Goal: Task Accomplishment & Management: Use online tool/utility

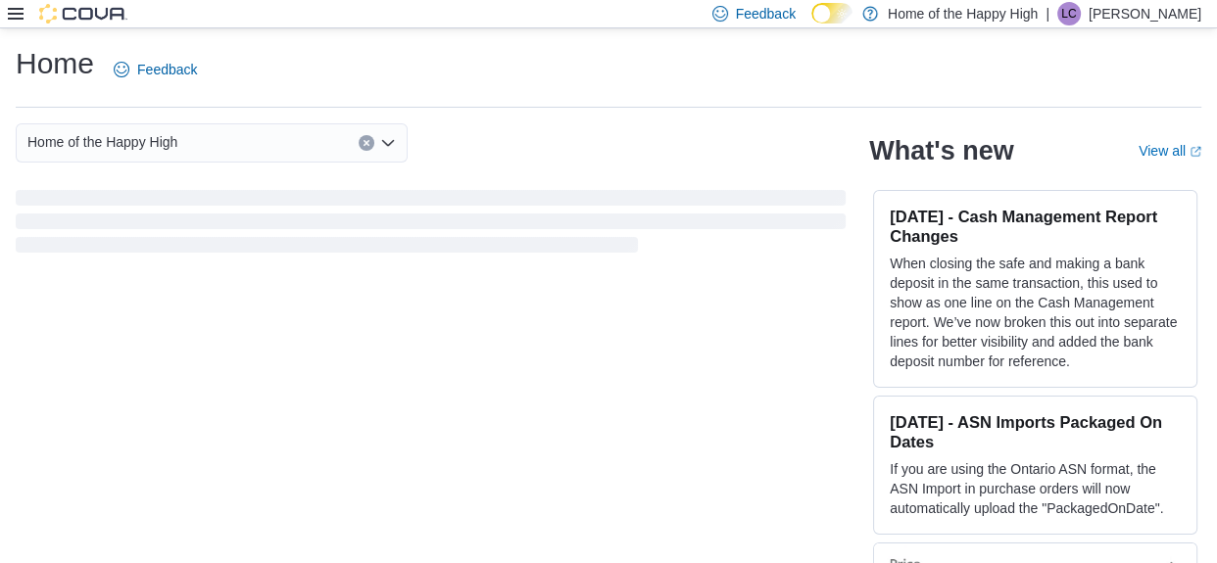
click at [16, 13] on icon at bounding box center [16, 14] width 16 height 12
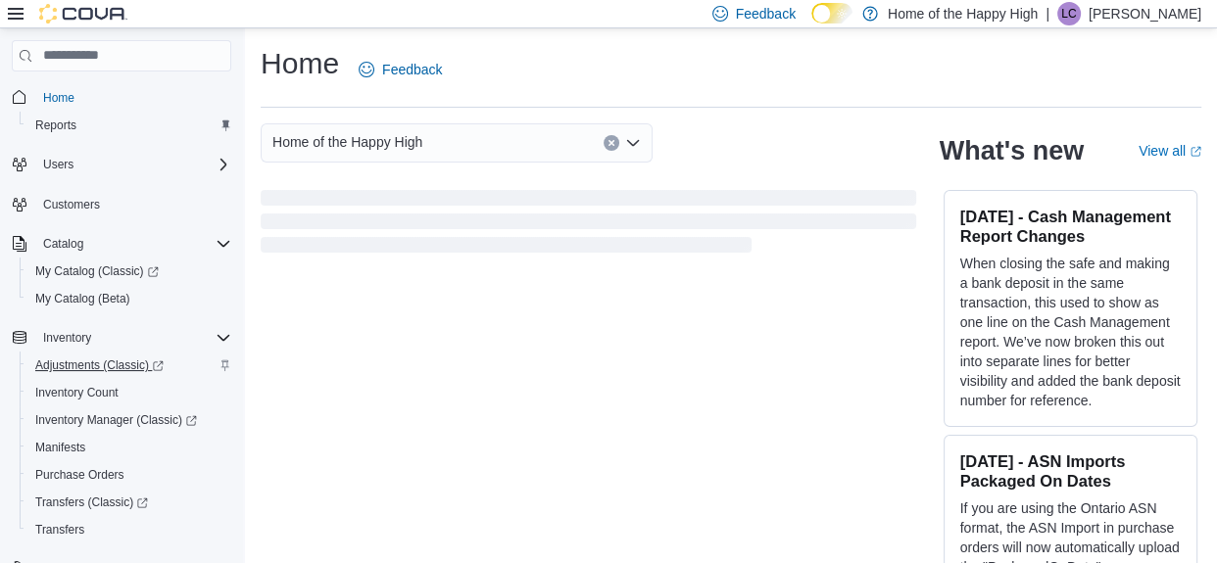
scroll to position [270, 0]
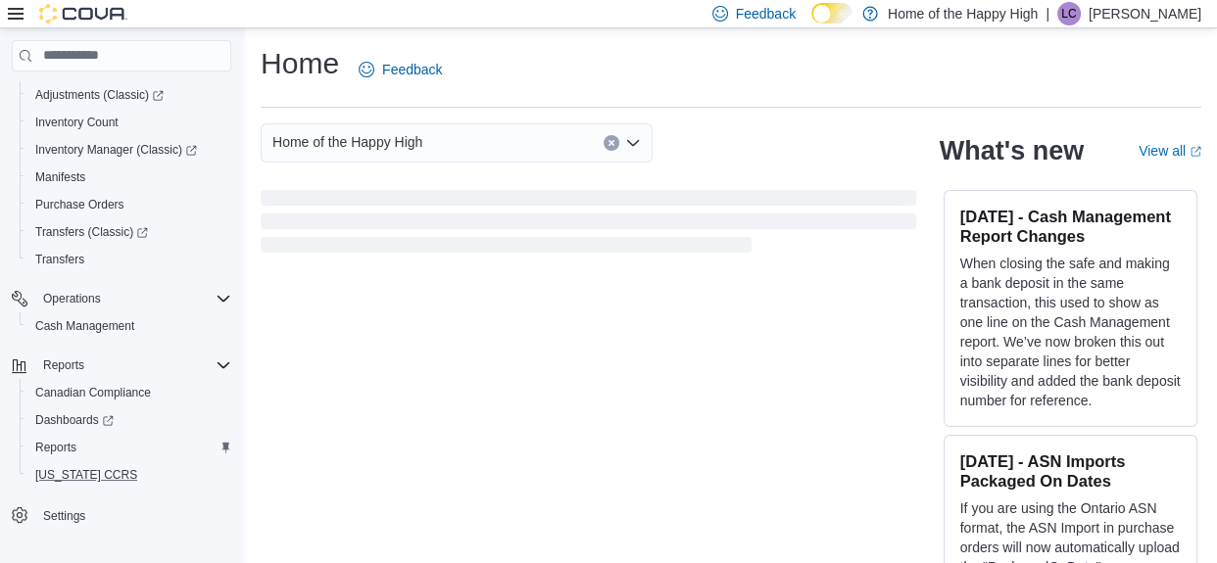
click at [90, 461] on button "[US_STATE] CCRS" at bounding box center [129, 474] width 219 height 27
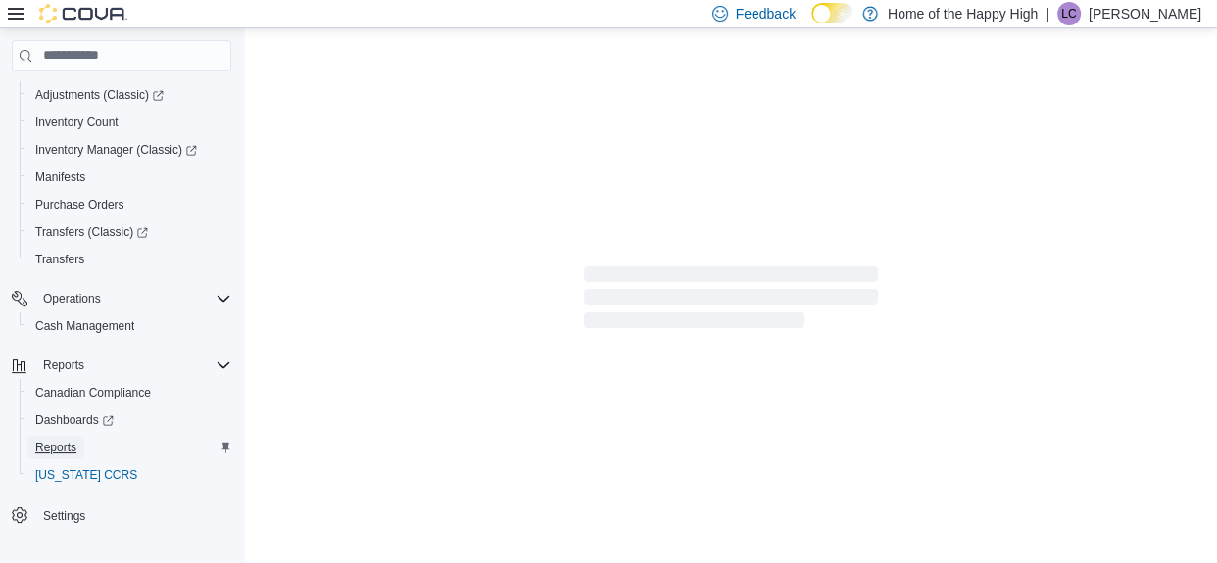
click at [72, 441] on span "Reports" at bounding box center [55, 448] width 41 height 16
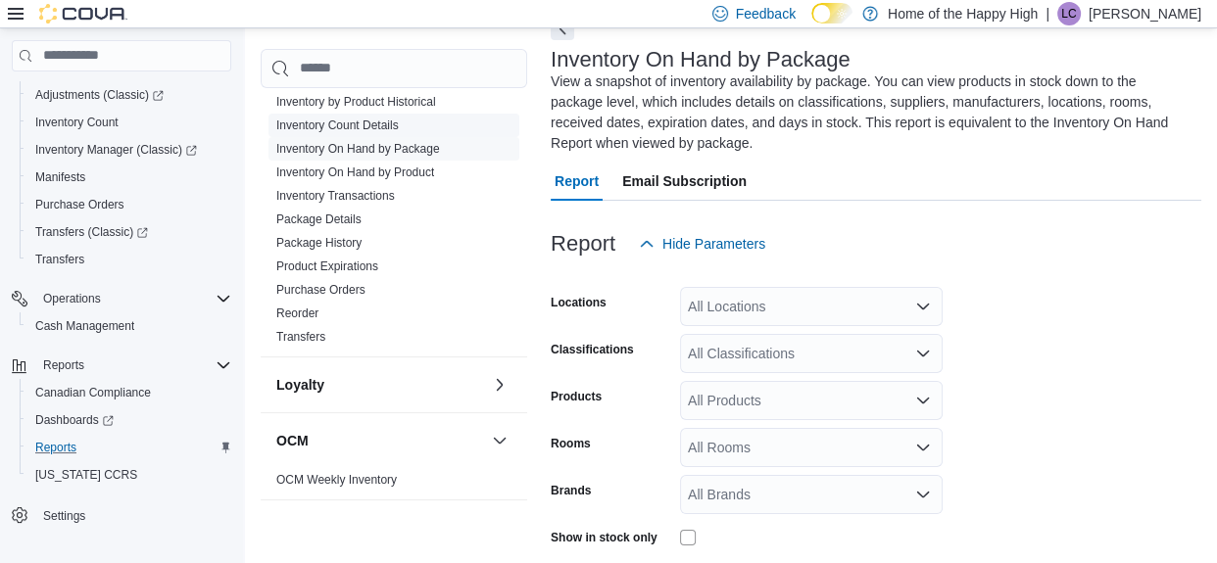
scroll to position [564, 0]
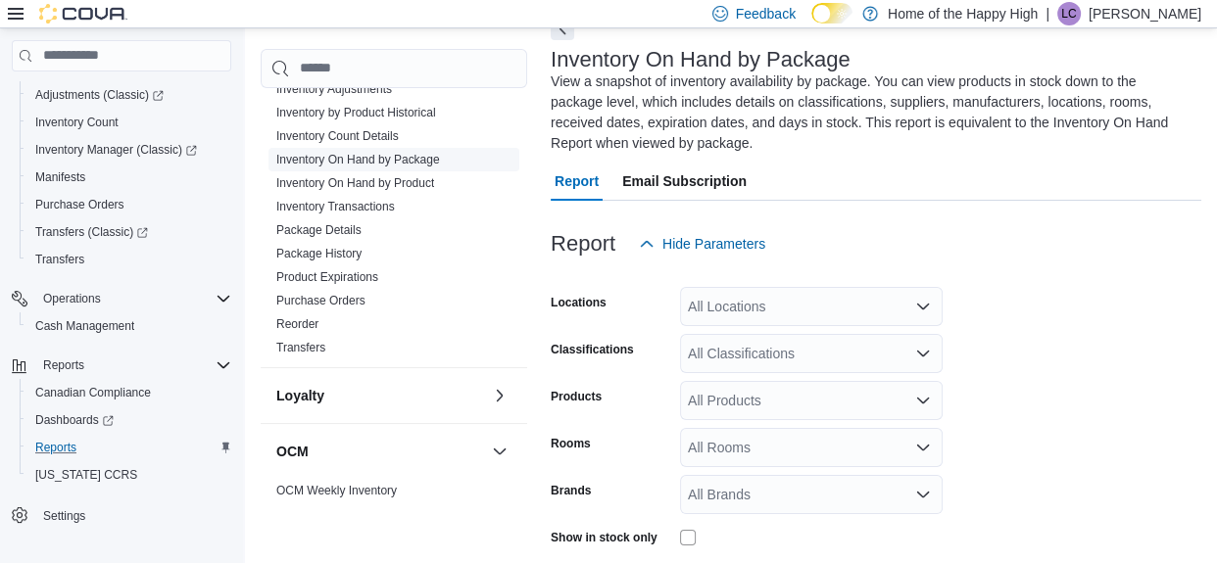
click at [410, 161] on link "Inventory On Hand by Package" at bounding box center [358, 160] width 164 height 14
click at [555, 30] on button "Next" at bounding box center [563, 28] width 24 height 24
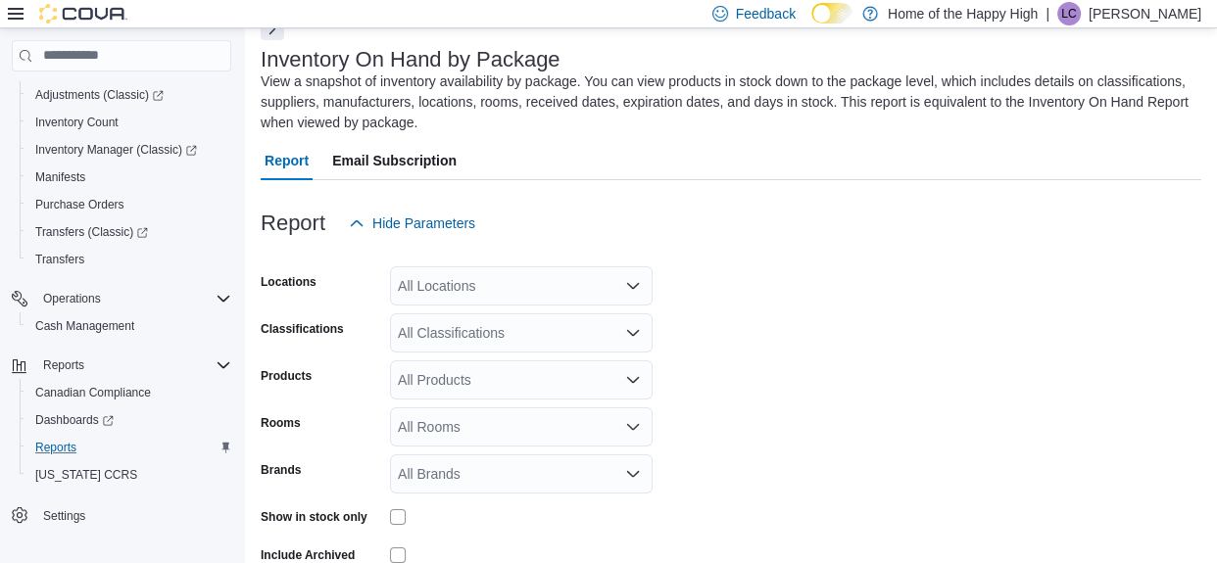
click at [460, 282] on div "All Locations" at bounding box center [521, 285] width 263 height 39
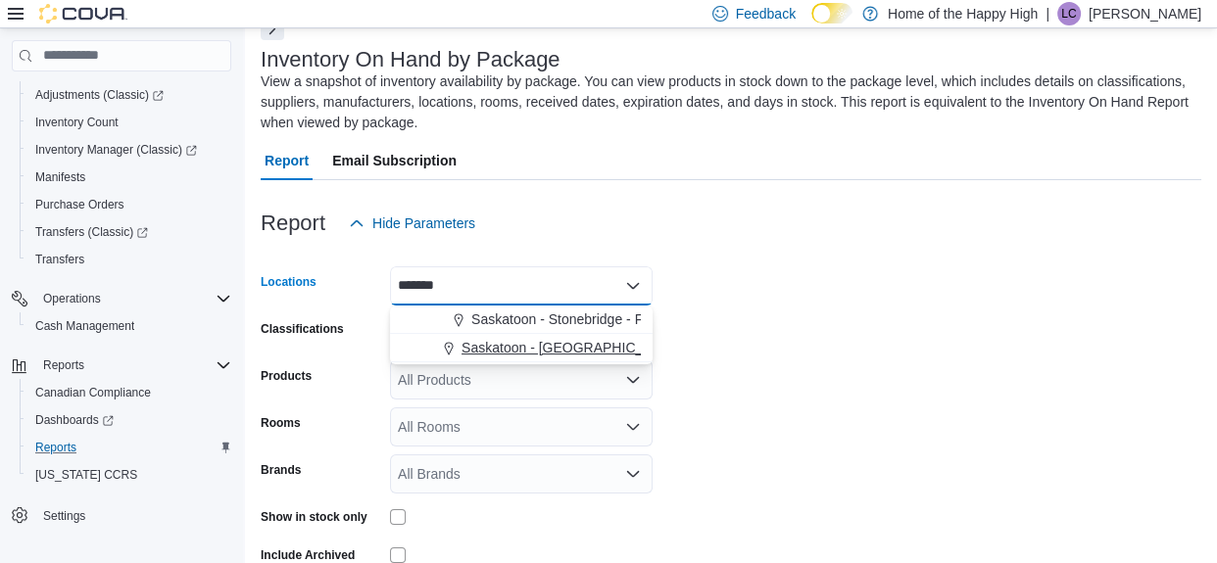
type input "*******"
click at [473, 345] on span "Saskatoon - [GEOGRAPHIC_DATA] - Prairie Records" at bounding box center [624, 348] width 326 height 20
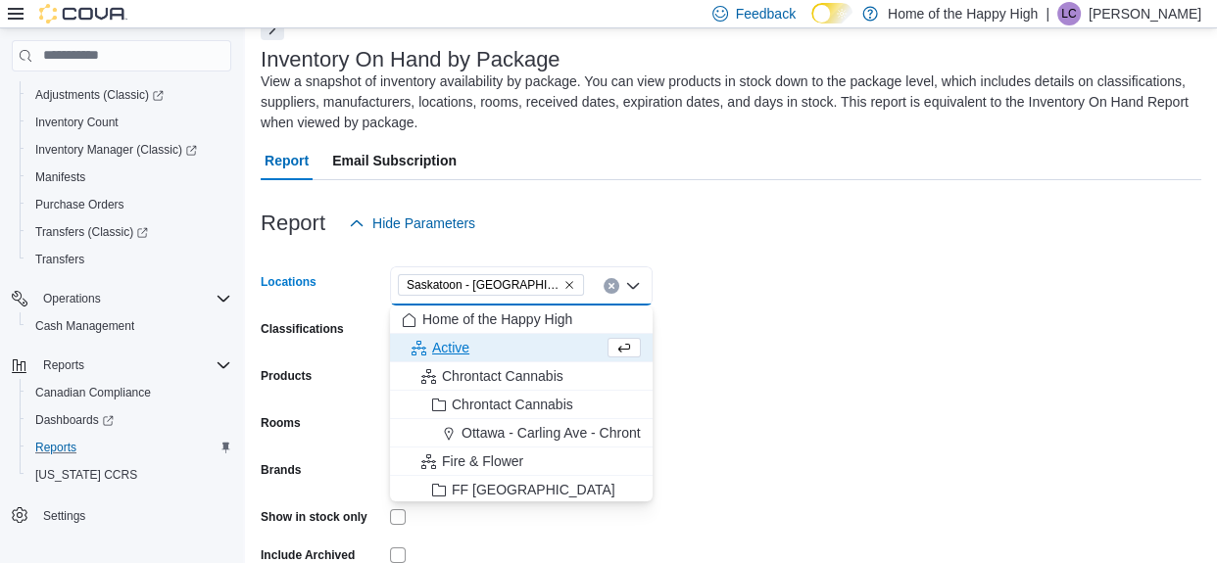
click at [539, 205] on div "Report Hide Parameters" at bounding box center [731, 223] width 941 height 39
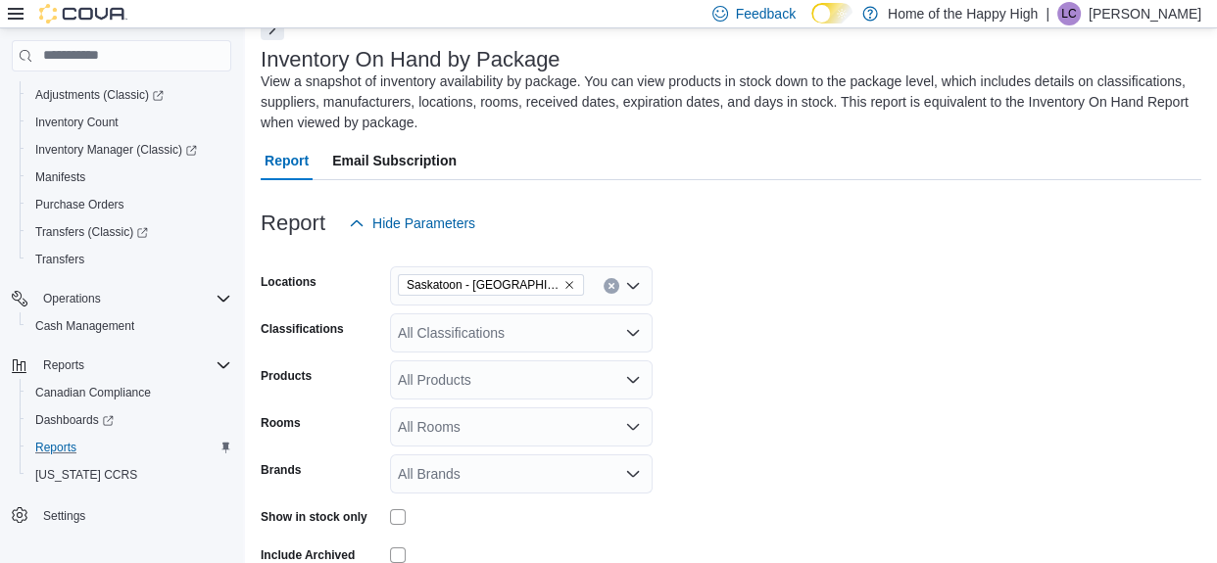
click at [466, 326] on div "All Classifications" at bounding box center [521, 333] width 263 height 39
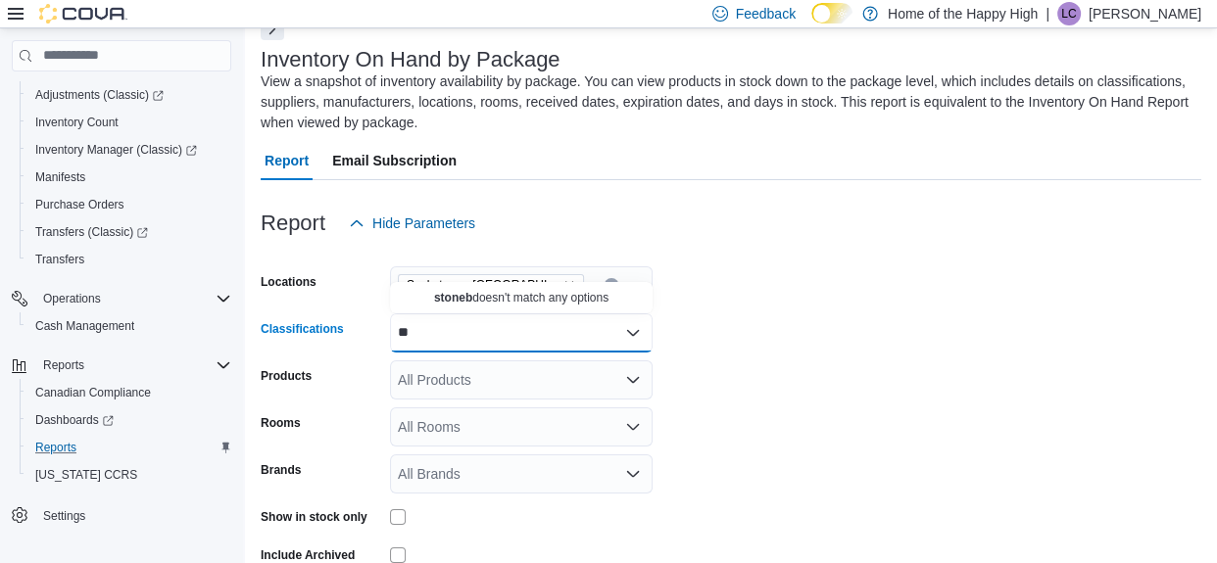
type input "*"
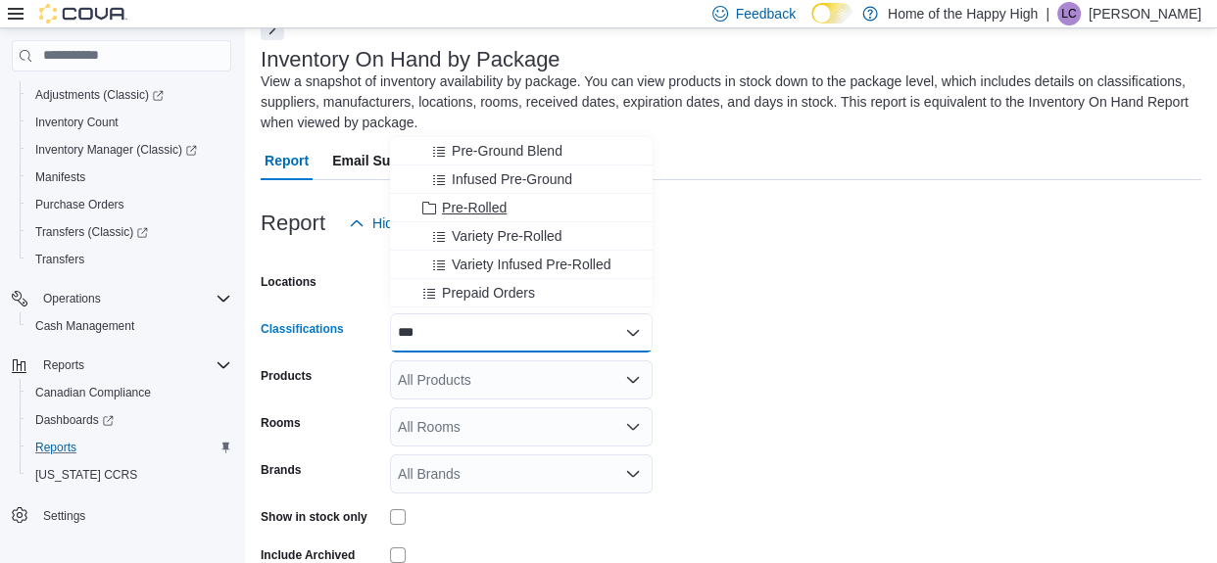
type input "***"
click at [480, 213] on span "Pre-Rolled" at bounding box center [474, 208] width 65 height 20
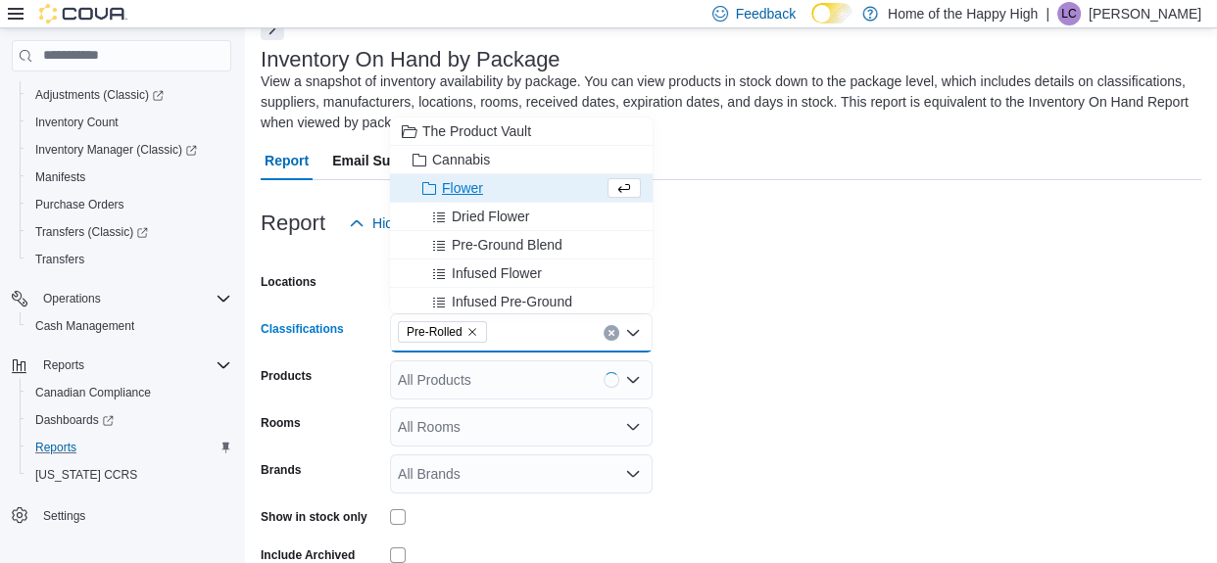
click at [757, 272] on form "Locations [GEOGRAPHIC_DATA] - [GEOGRAPHIC_DATA] - Prairie Records Classificatio…" at bounding box center [731, 434] width 941 height 382
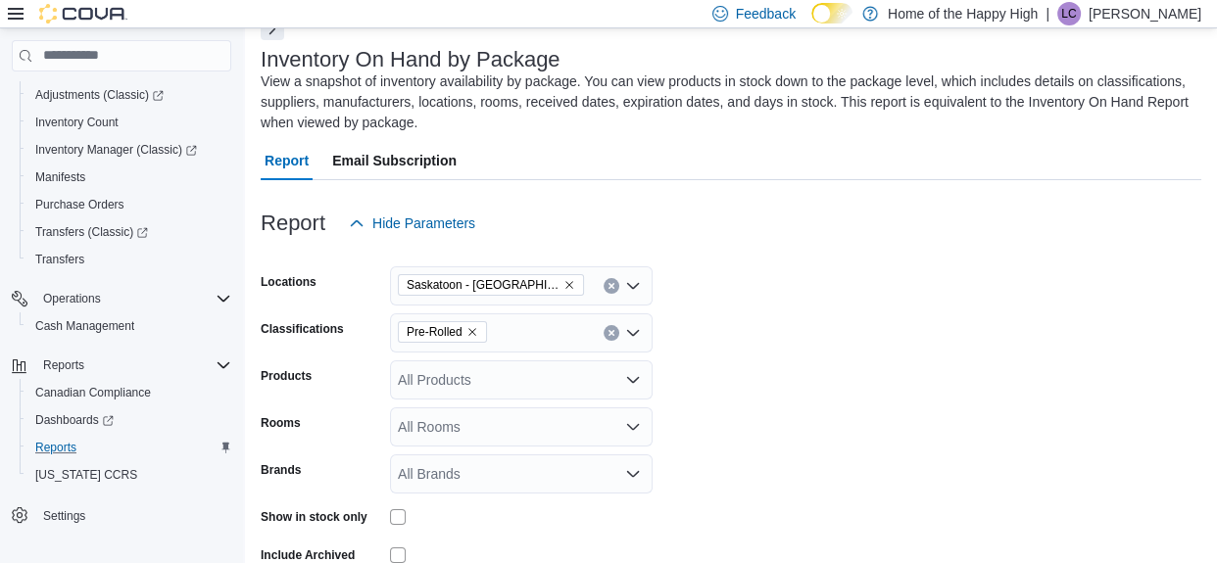
scroll to position [206, 0]
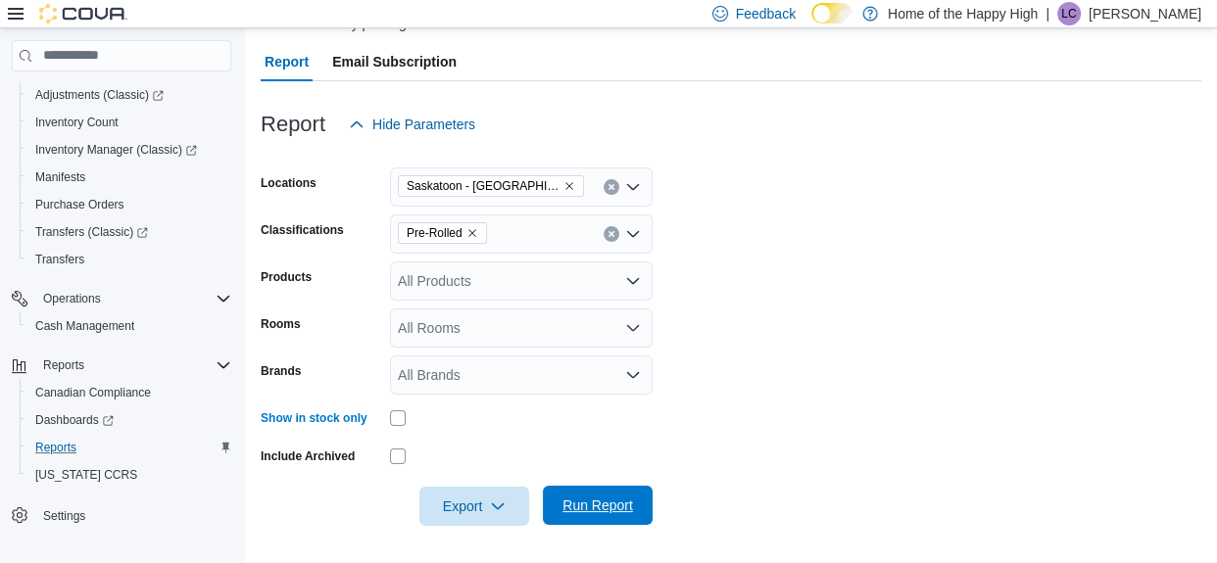
click at [598, 490] on span "Run Report" at bounding box center [598, 505] width 86 height 39
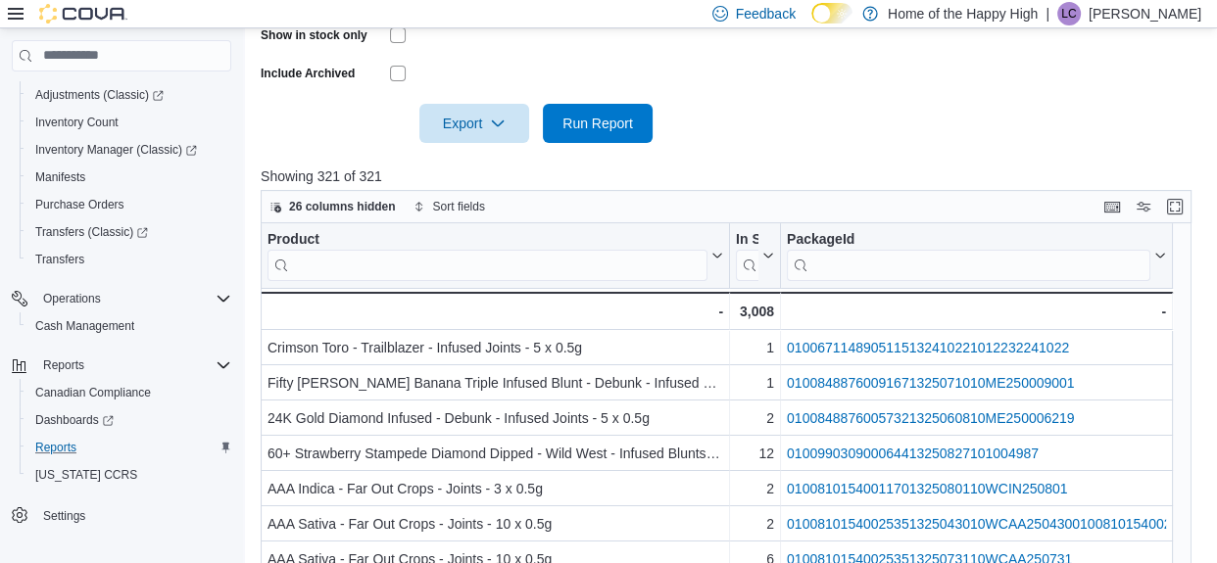
scroll to position [681, 0]
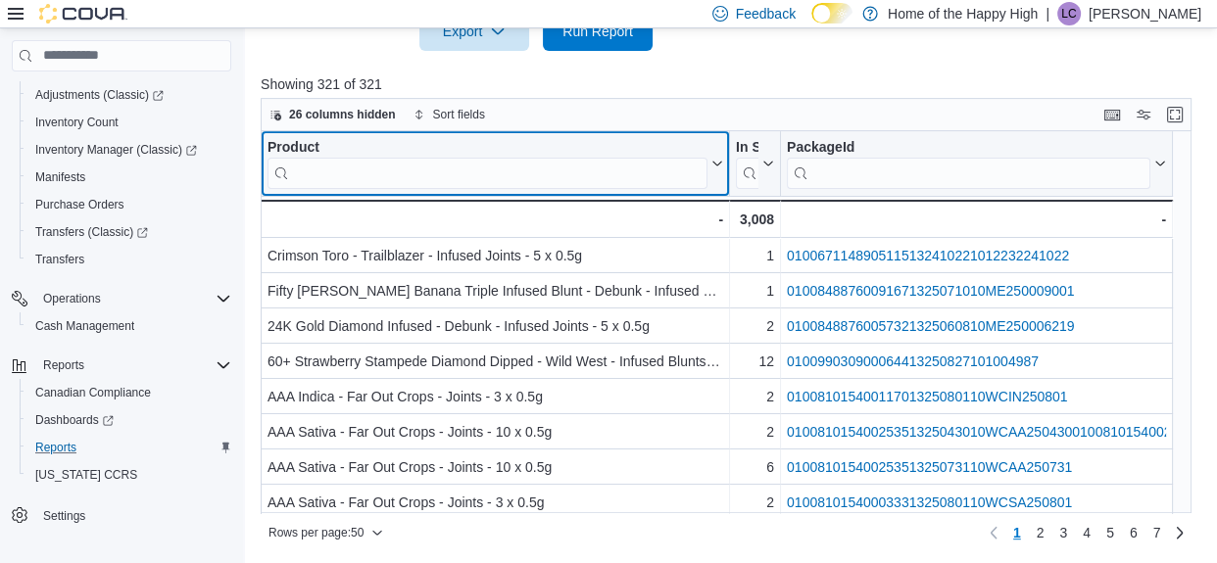
click at [718, 161] on icon at bounding box center [715, 164] width 16 height 12
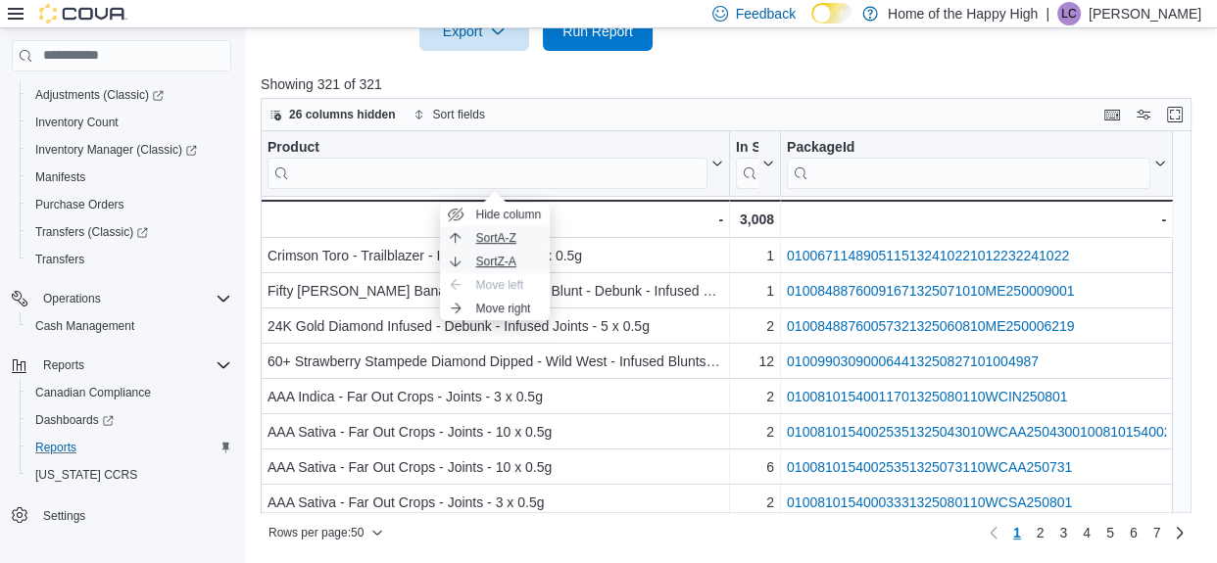
click at [496, 241] on ul "Hide column Sort A-Z Sort Z-A Move left Move right" at bounding box center [495, 262] width 110 height 118
click at [496, 241] on span "Sort A-Z" at bounding box center [495, 238] width 40 height 16
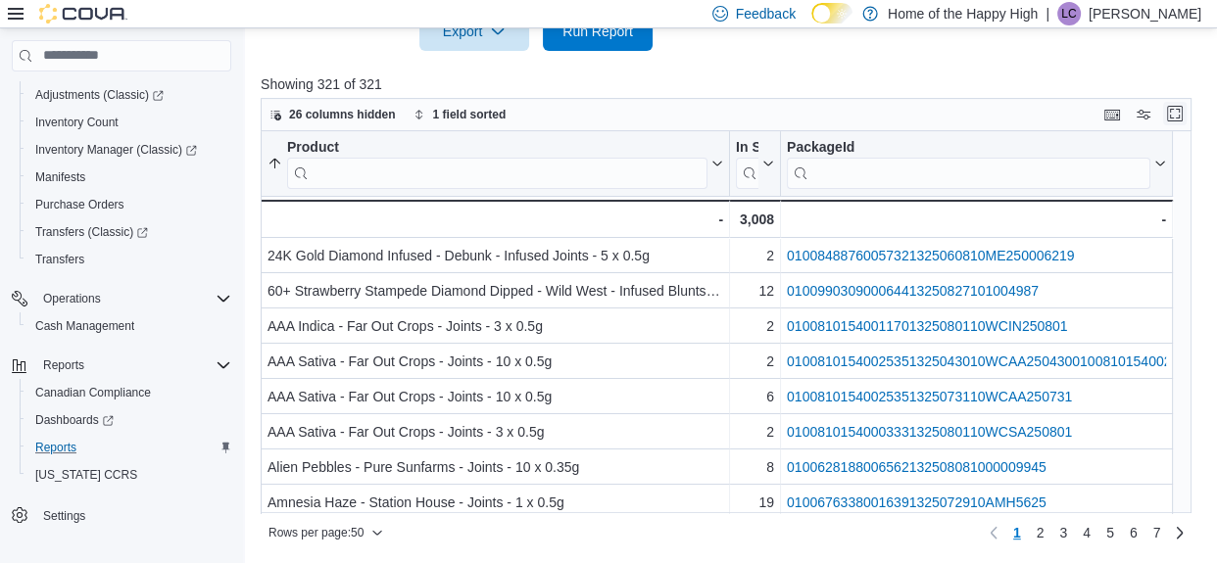
click at [1181, 118] on button "Enter fullscreen" at bounding box center [1175, 114] width 24 height 24
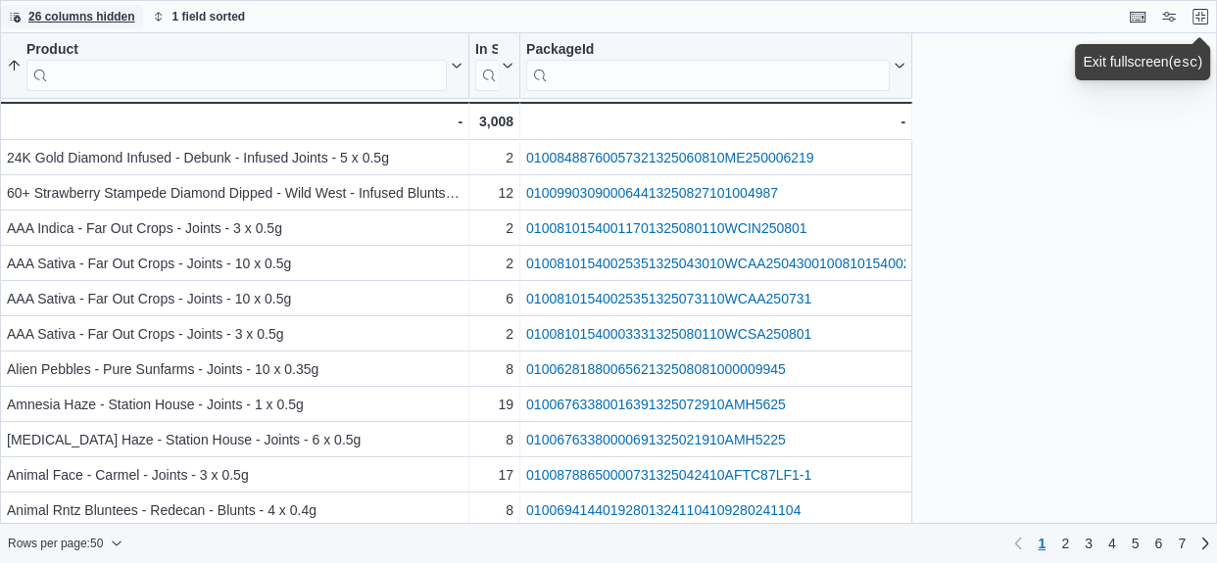
click at [98, 14] on span "26 columns hidden" at bounding box center [81, 17] width 107 height 16
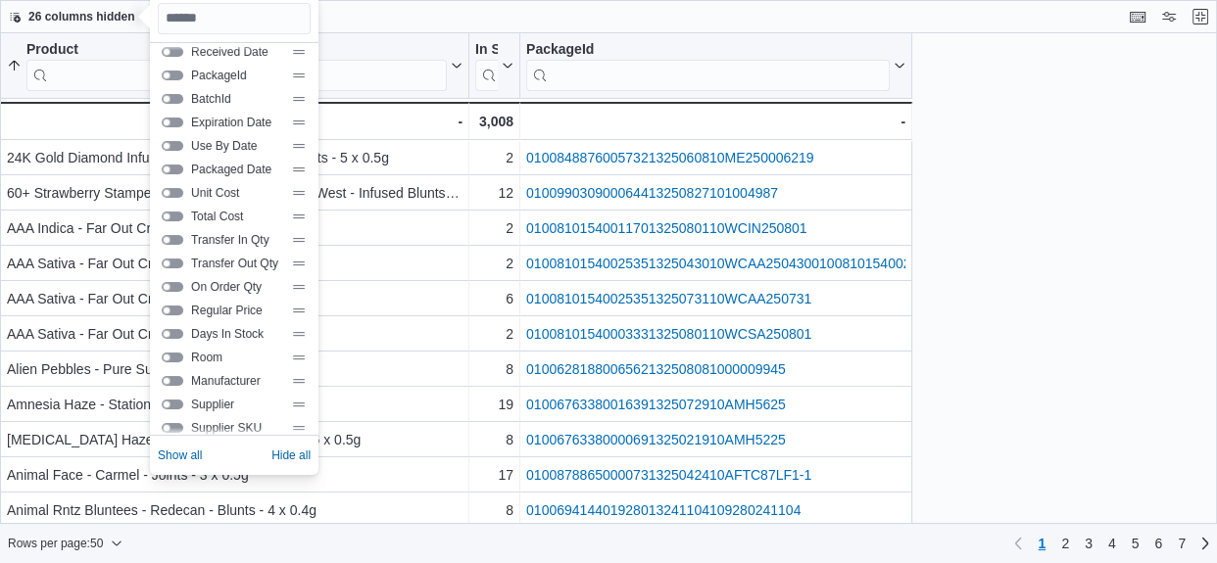
scroll to position [205, 0]
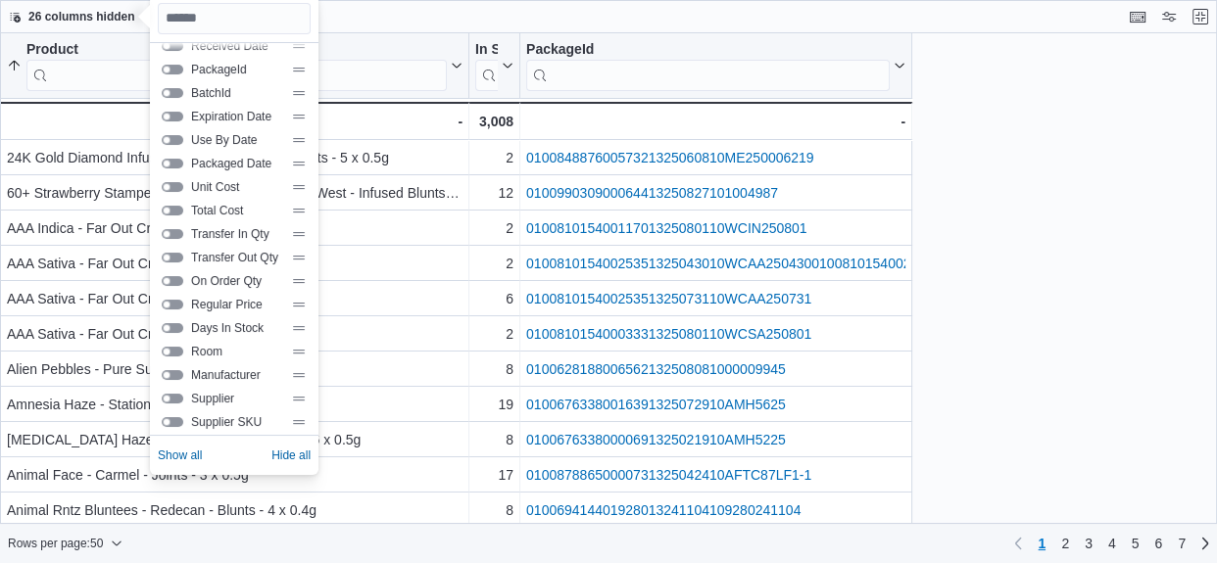
click at [175, 355] on button "Room" at bounding box center [173, 352] width 22 height 10
drag, startPoint x: 946, startPoint y: 87, endPoint x: 1099, endPoint y: 53, distance: 156.6
click at [994, 53] on div at bounding box center [991, 65] width 8 height 65
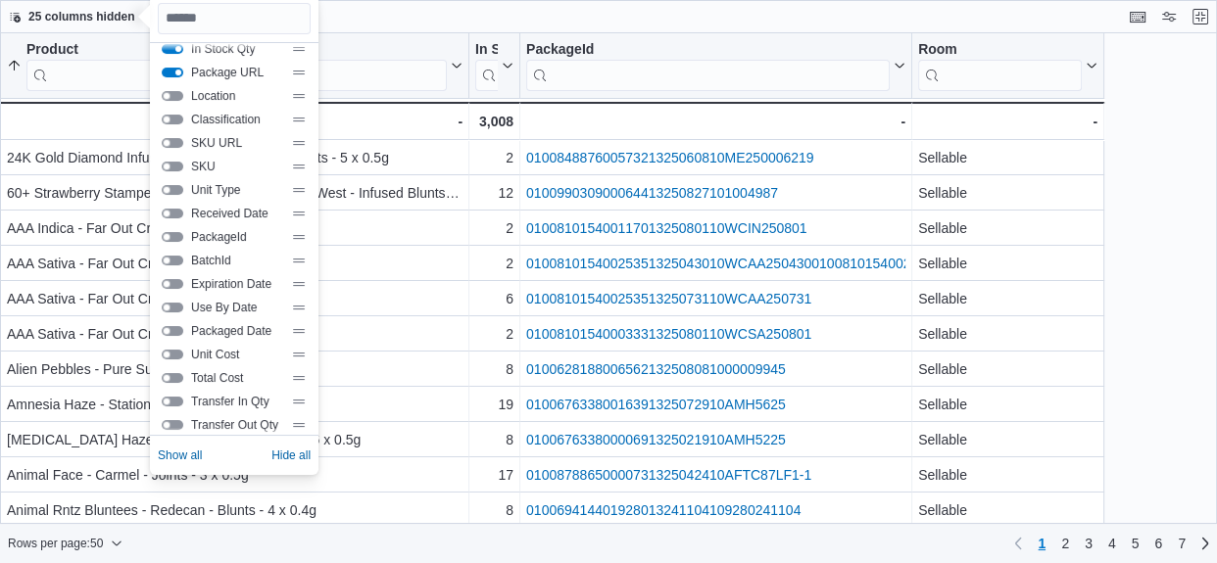
scroll to position [0, 0]
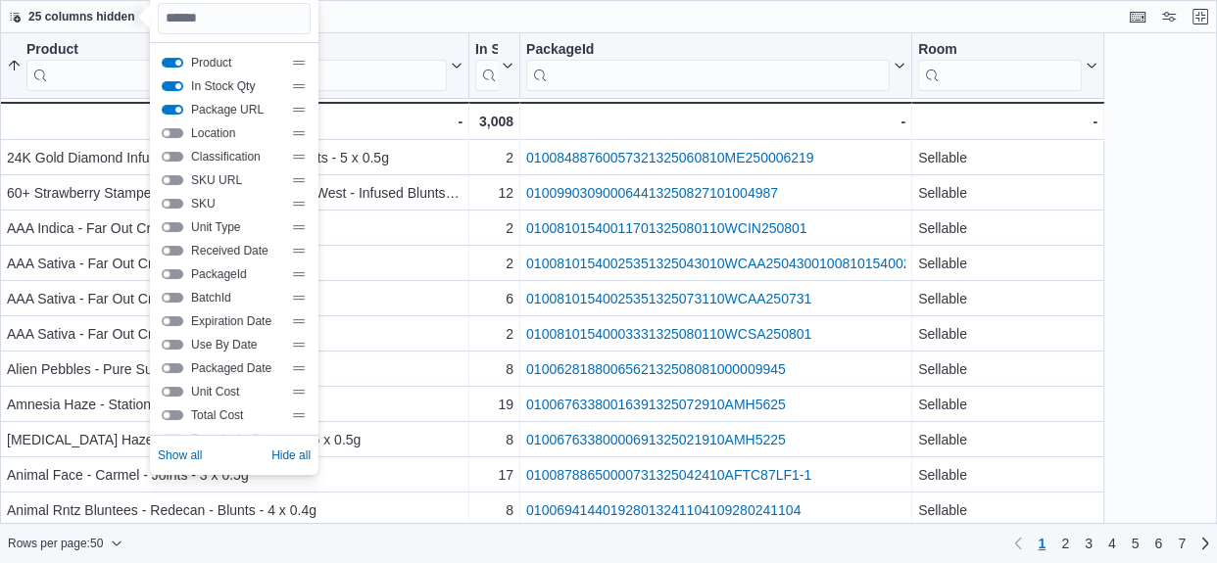
click at [244, 152] on span "Classification" at bounding box center [237, 157] width 92 height 16
click at [169, 154] on button "Classification" at bounding box center [173, 157] width 22 height 10
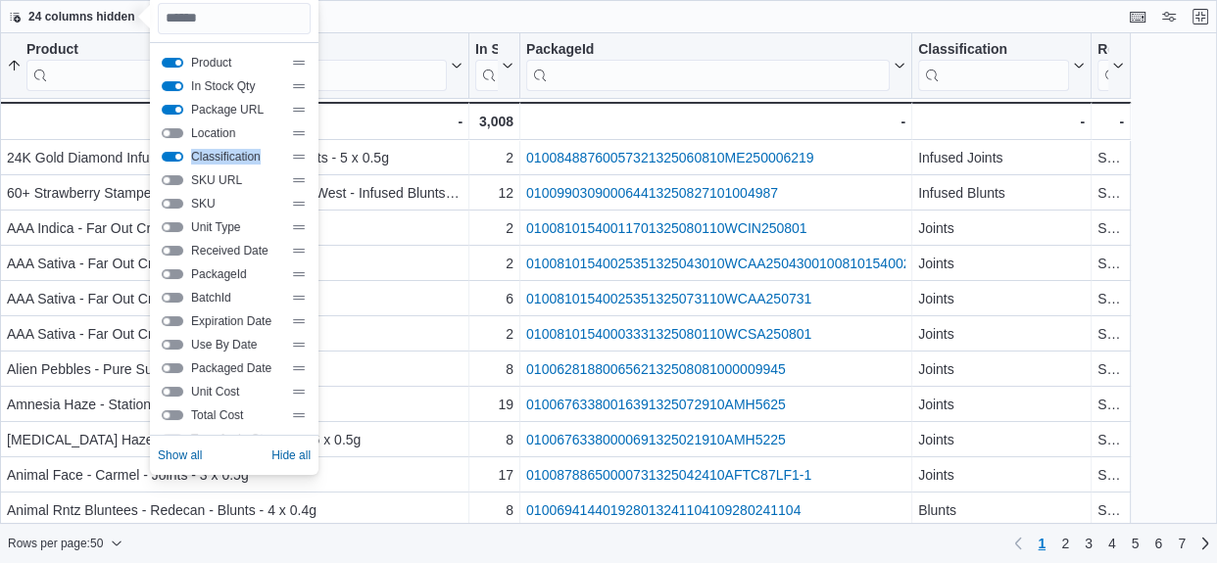
drag, startPoint x: 347, startPoint y: 158, endPoint x: 347, endPoint y: 132, distance: 25.5
click at [311, 132] on div "Product In Stock Qty Package URL Location Classification SKU URL SKU Unit Type …" at bounding box center [234, 392] width 153 height 682
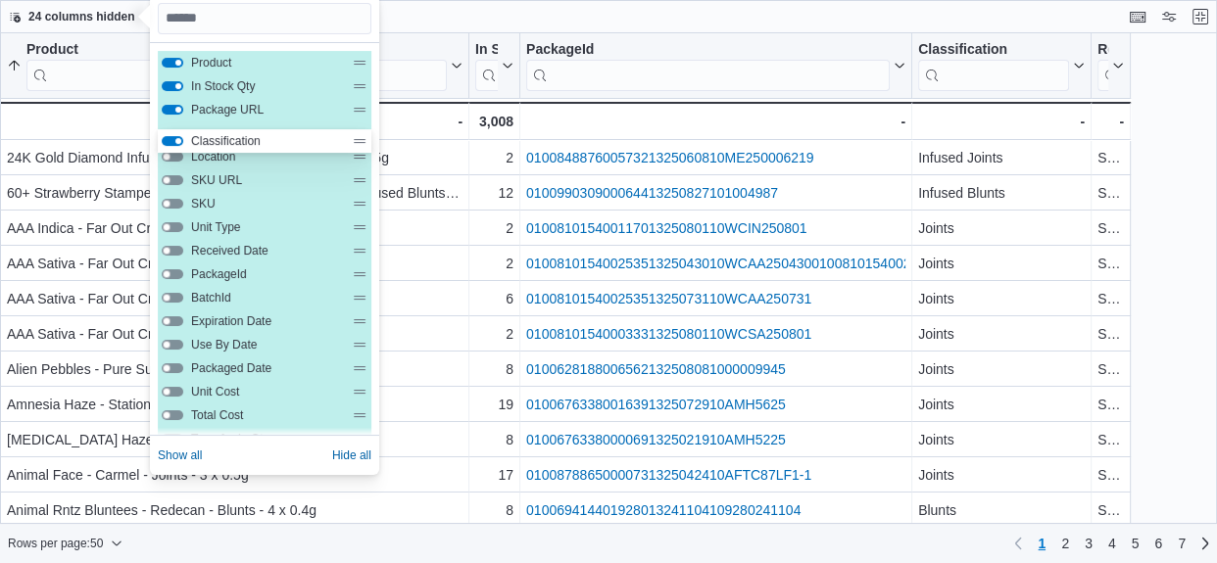
drag, startPoint x: 353, startPoint y: 153, endPoint x: 354, endPoint y: 131, distance: 21.6
click at [354, 131] on div "Product In Stock Qty Package URL Location Classification SKU URL SKU Unit Type …" at bounding box center [265, 392] width 214 height 682
drag, startPoint x: 360, startPoint y: 106, endPoint x: 360, endPoint y: 139, distance: 33.3
click at [360, 139] on div "Product In Stock Qty Package URL Classification Location SKU URL SKU Unit Type …" at bounding box center [265, 392] width 214 height 682
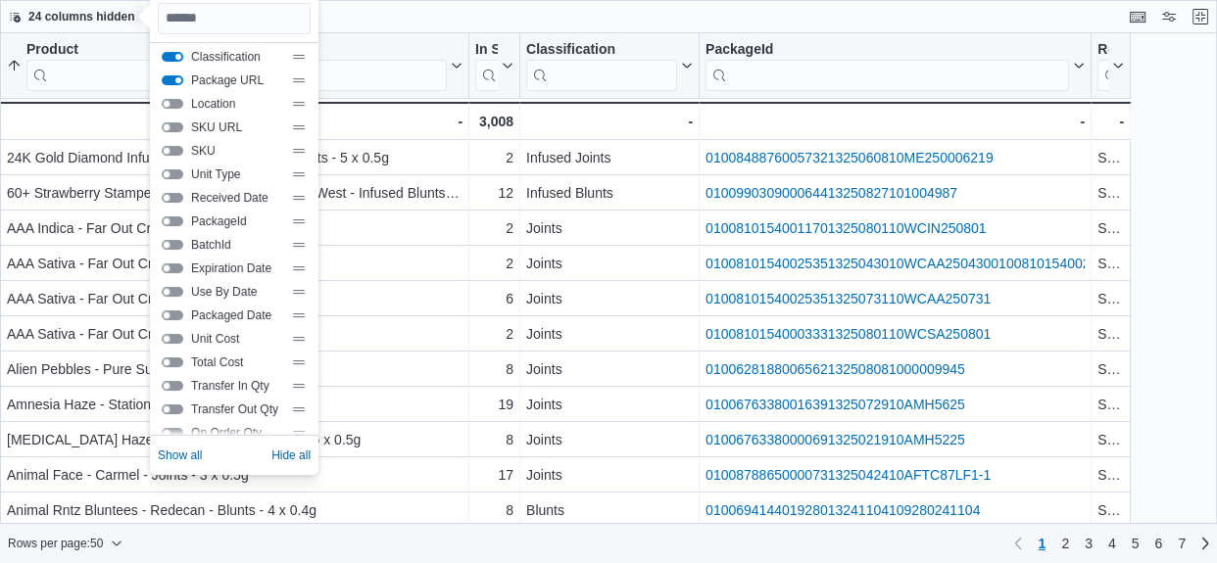
scroll to position [49, 0]
click at [167, 222] on button "PackageId" at bounding box center [173, 225] width 22 height 10
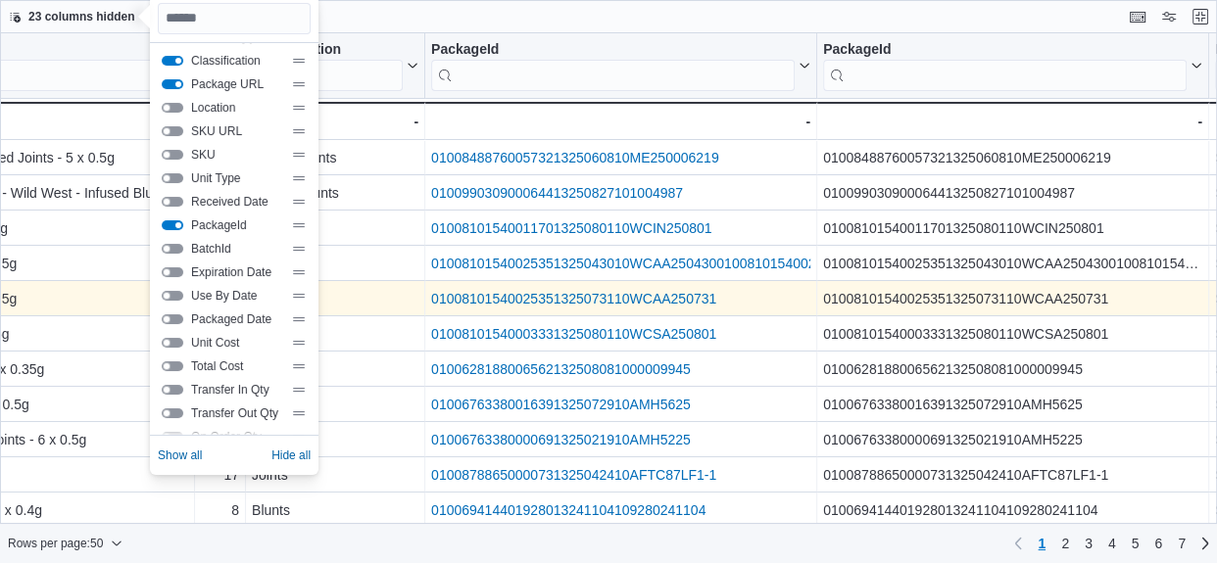
scroll to position [0, 275]
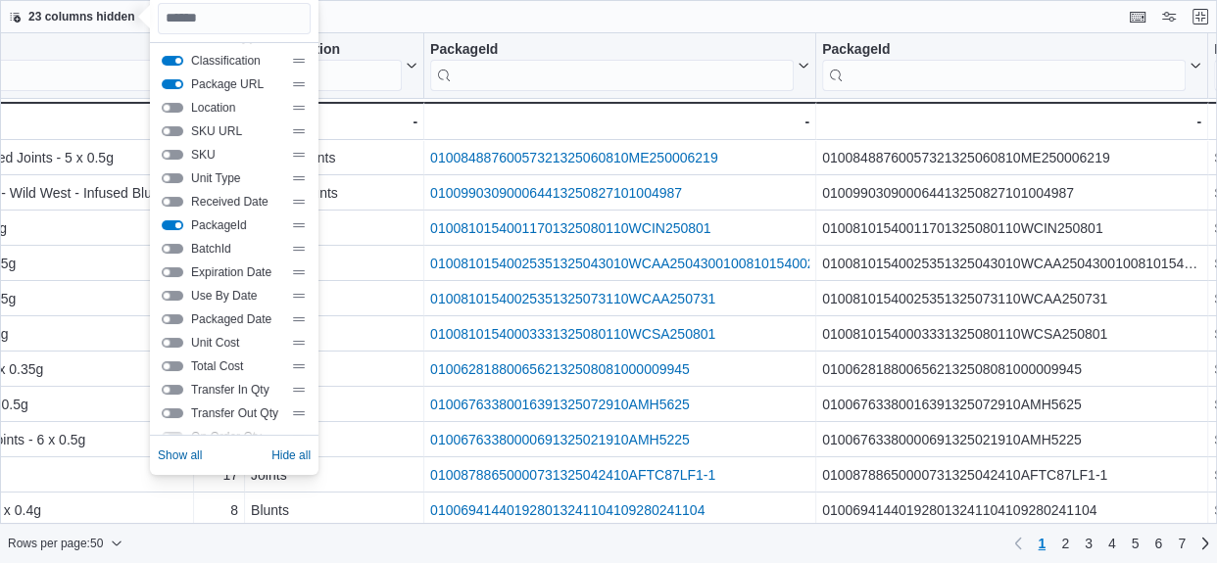
click at [182, 226] on button "PackageId" at bounding box center [173, 225] width 22 height 10
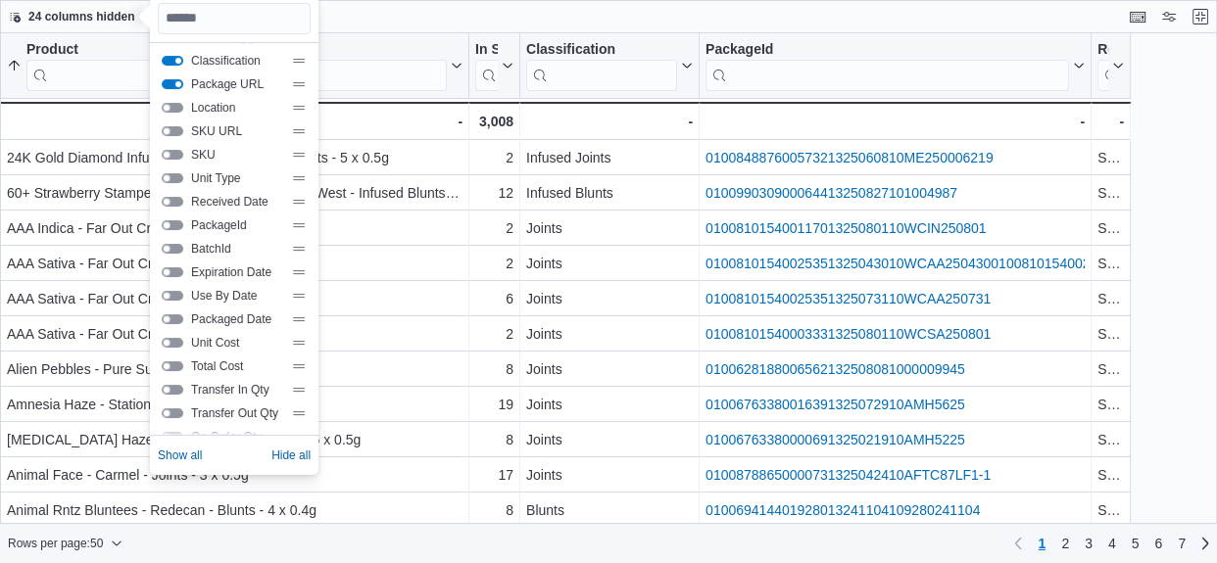
scroll to position [0, 0]
drag, startPoint x: 1127, startPoint y: 50, endPoint x: 1215, endPoint y: 45, distance: 88.3
click at [1215, 45] on div "Product Sorted ascending . Click to view column header actions In Stock Qty Cli…" at bounding box center [608, 279] width 1217 height 492
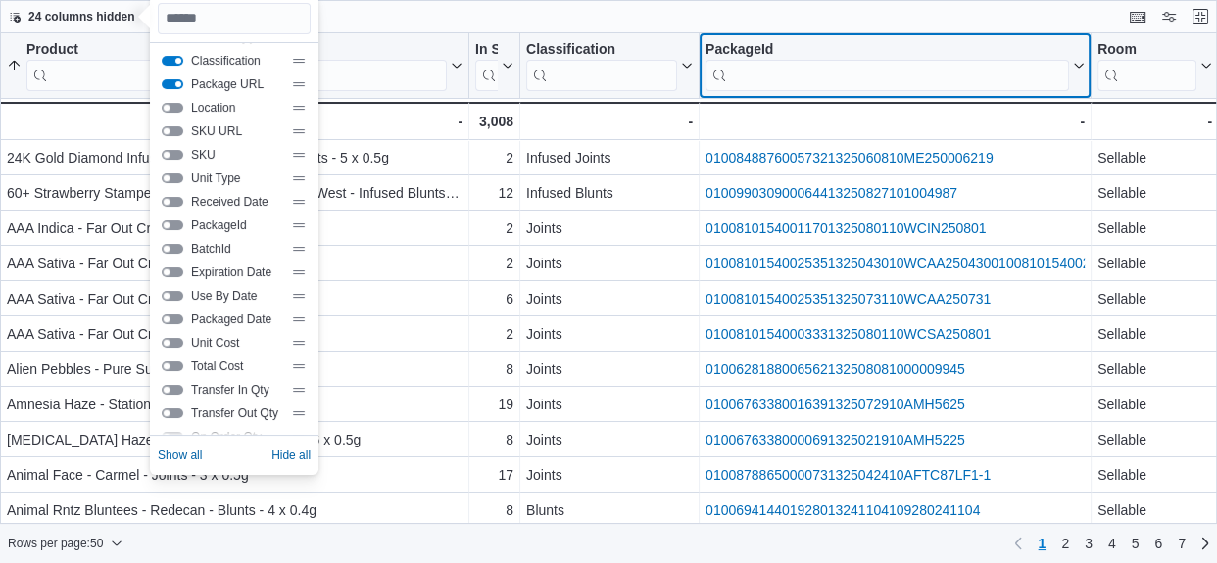
click at [998, 72] on input "search" at bounding box center [886, 75] width 363 height 31
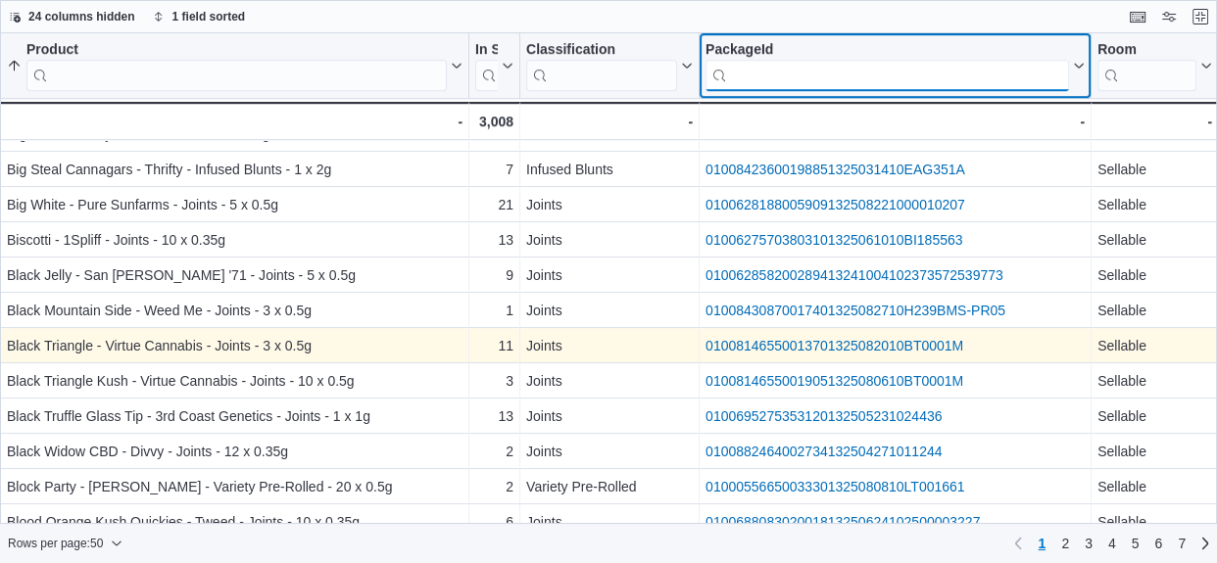
scroll to position [1379, 0]
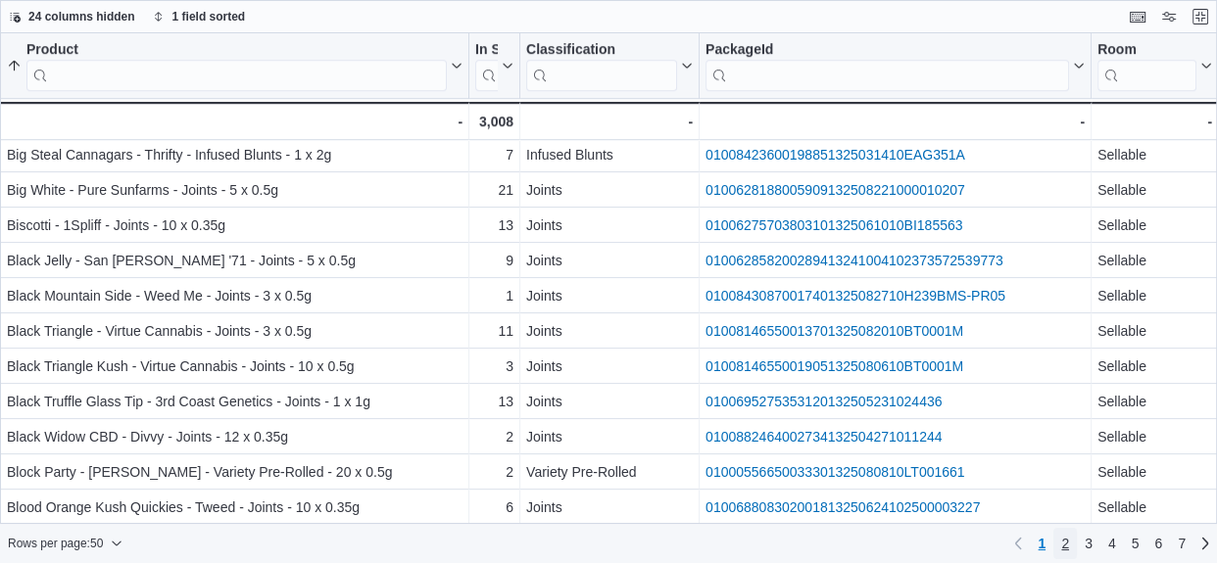
click at [1066, 551] on span "2" at bounding box center [1065, 544] width 8 height 20
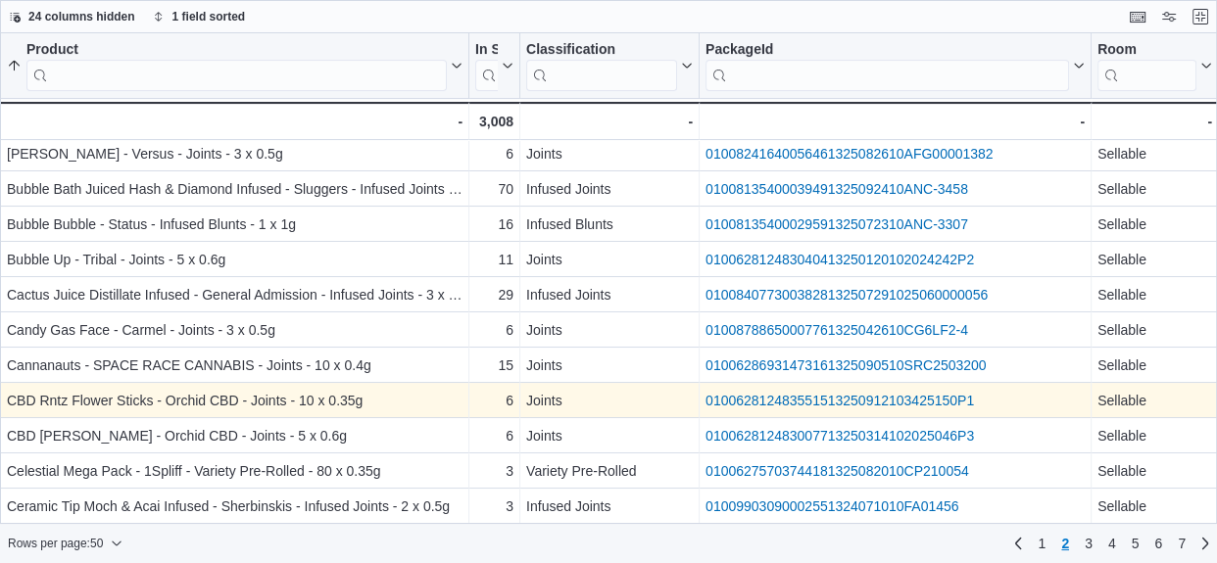
scroll to position [582, 0]
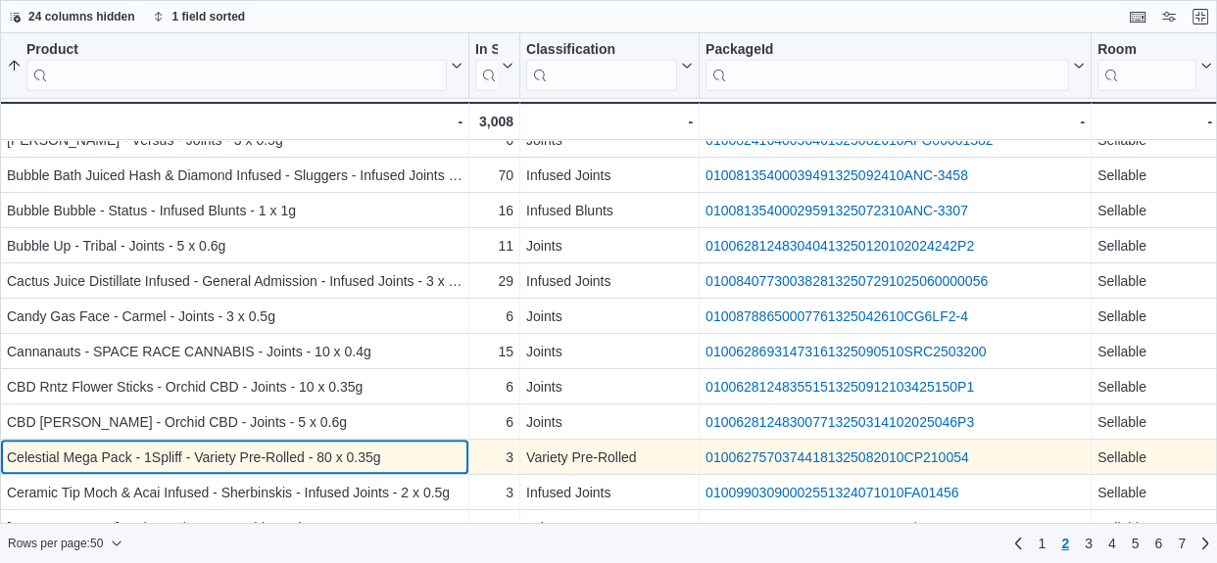
click at [262, 447] on div "Celestial Mega Pack - 1Spliff - Variety Pre-Rolled - 80 x 0.35g" at bounding box center [235, 458] width 456 height 24
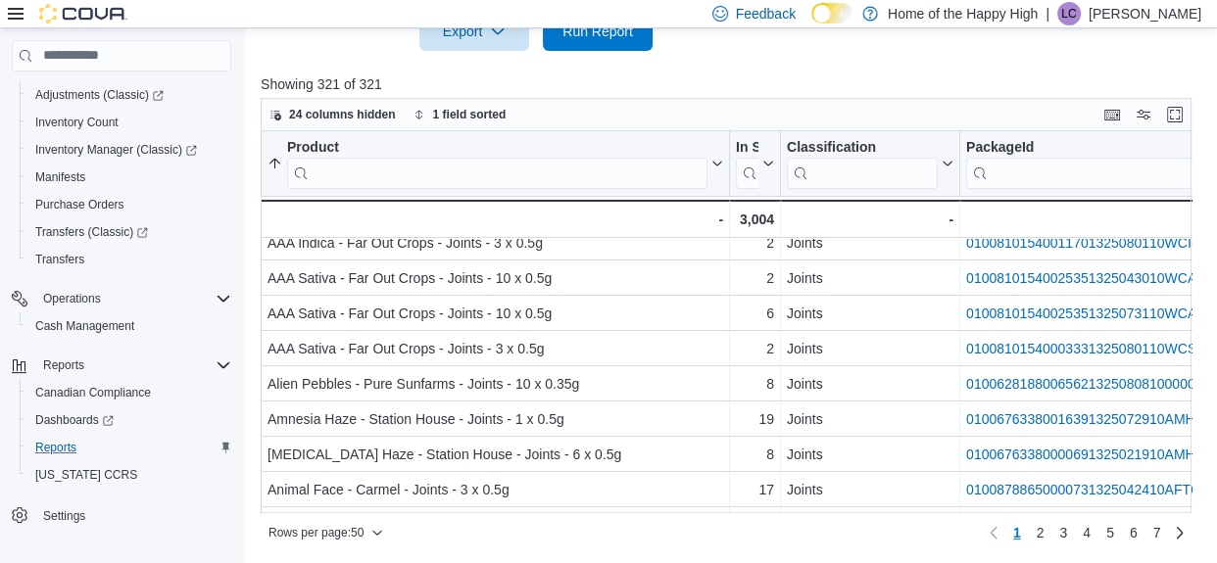
scroll to position [112, 0]
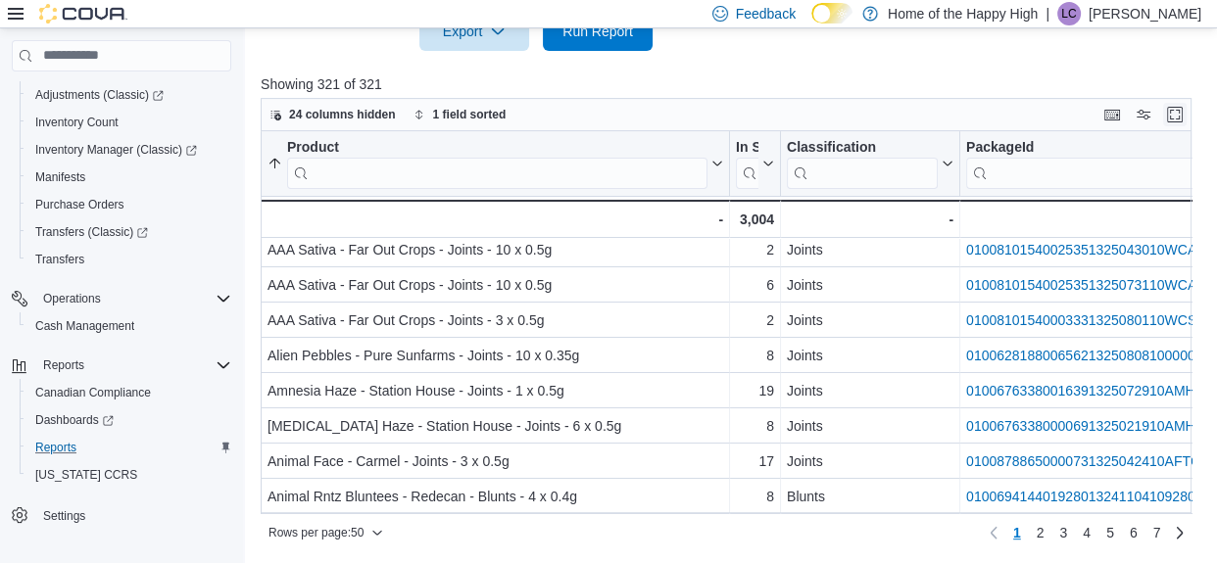
click at [1183, 115] on button "Enter fullscreen" at bounding box center [1175, 115] width 24 height 24
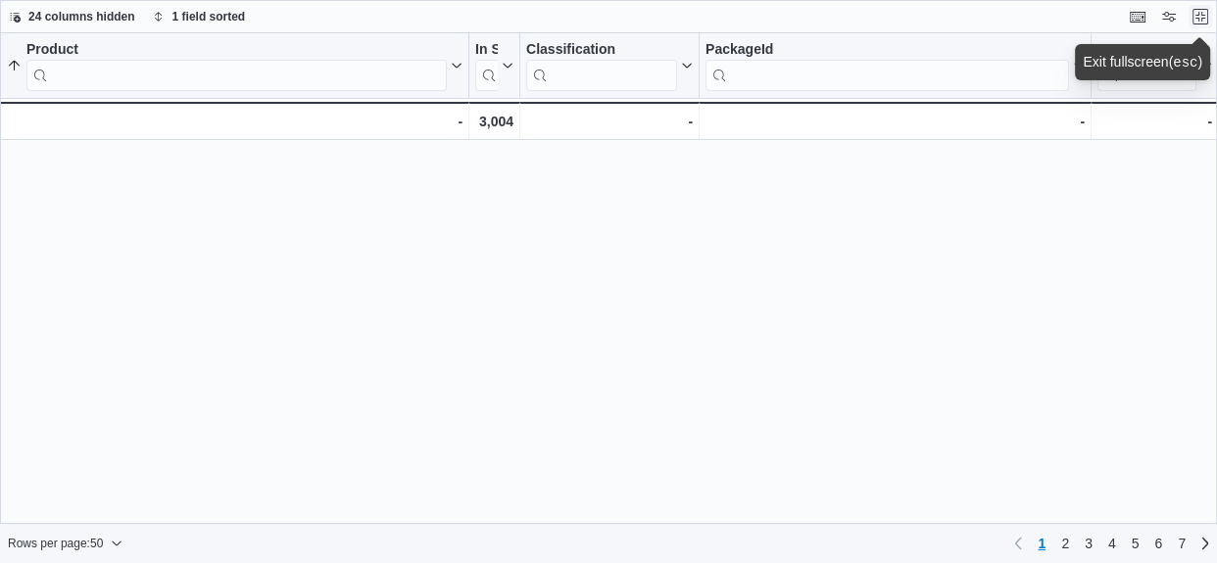
scroll to position [1379, 0]
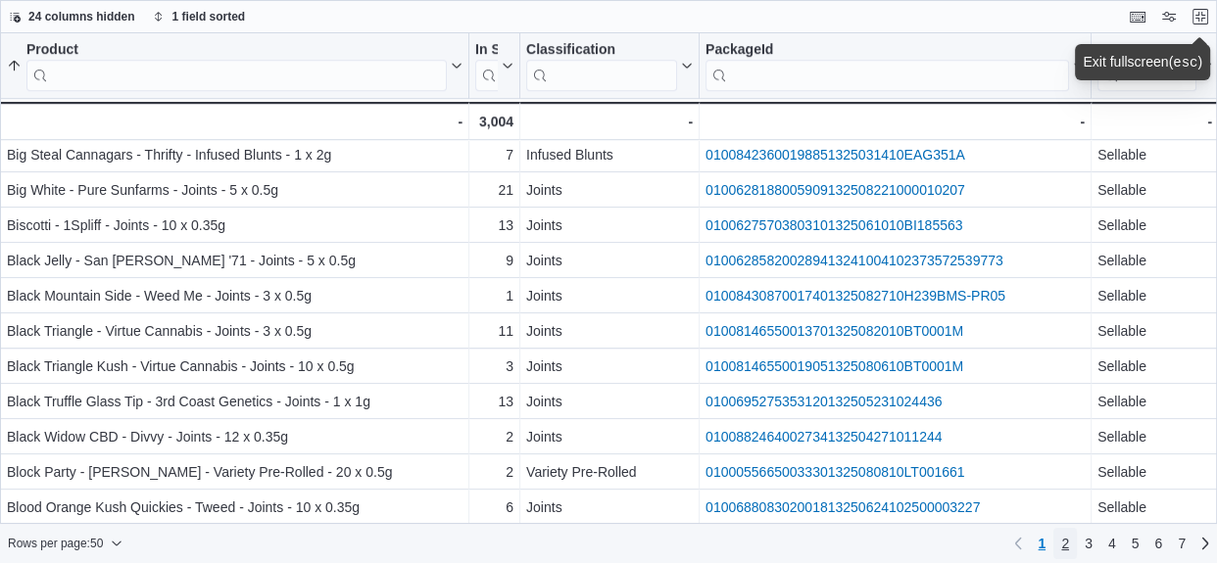
click at [1073, 548] on link "2" at bounding box center [1065, 543] width 24 height 31
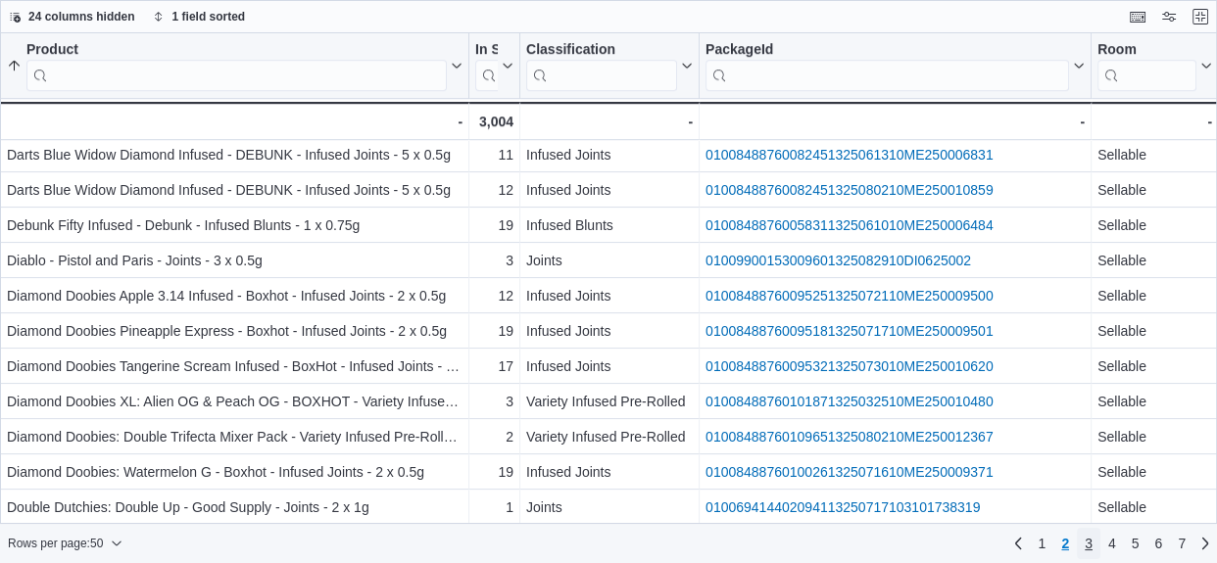
click at [1089, 546] on span "3" at bounding box center [1089, 544] width 8 height 20
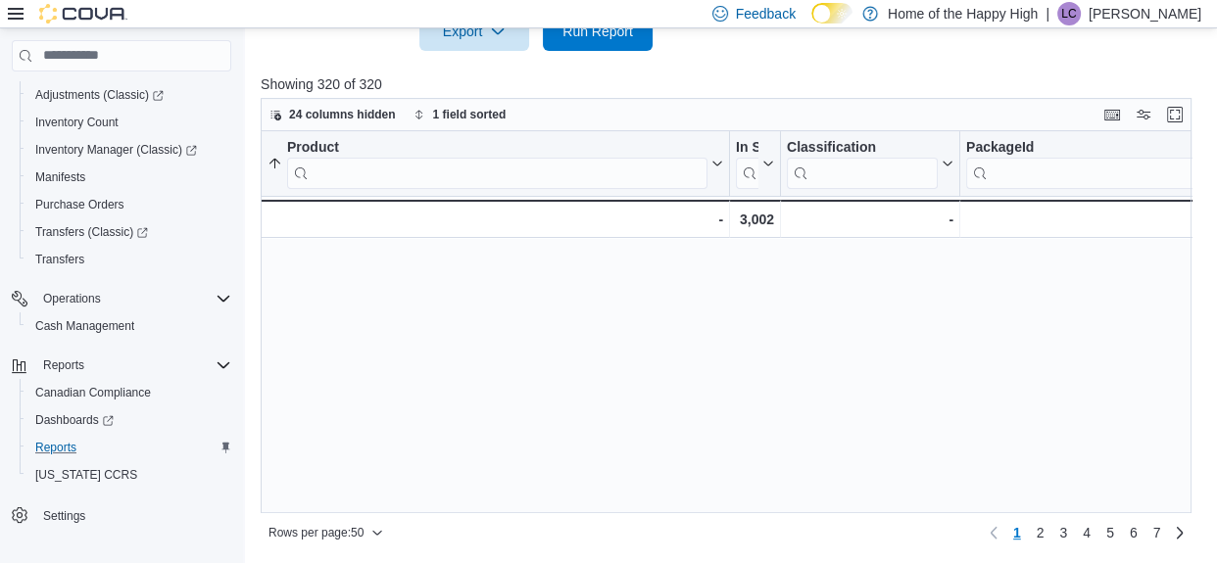
scroll to position [1318, 0]
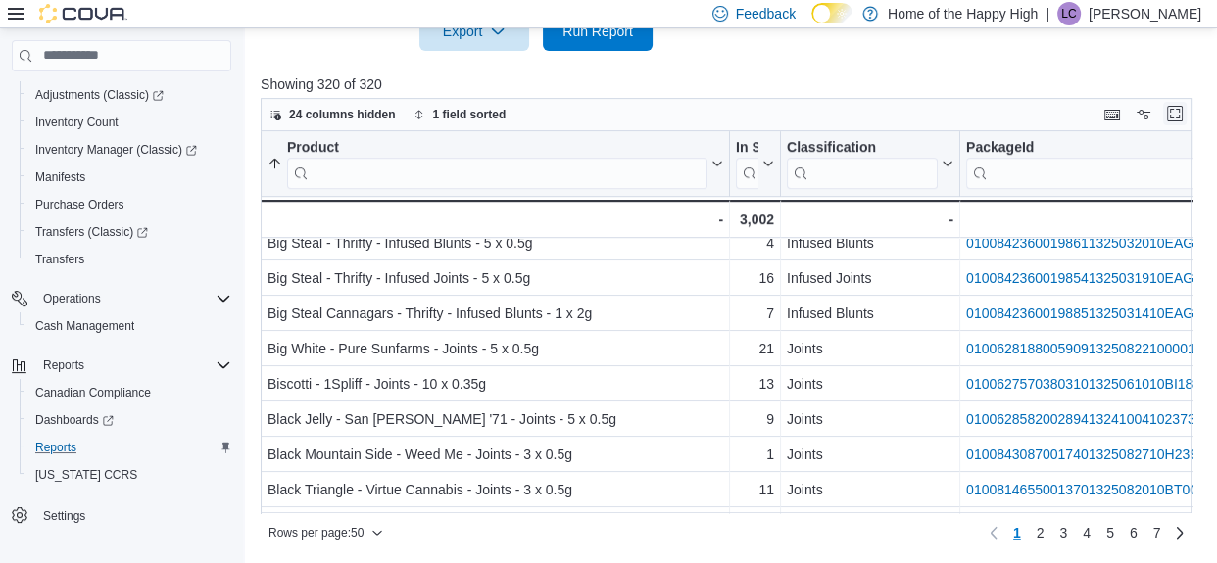
click at [1175, 120] on button "Enter fullscreen" at bounding box center [1175, 114] width 24 height 24
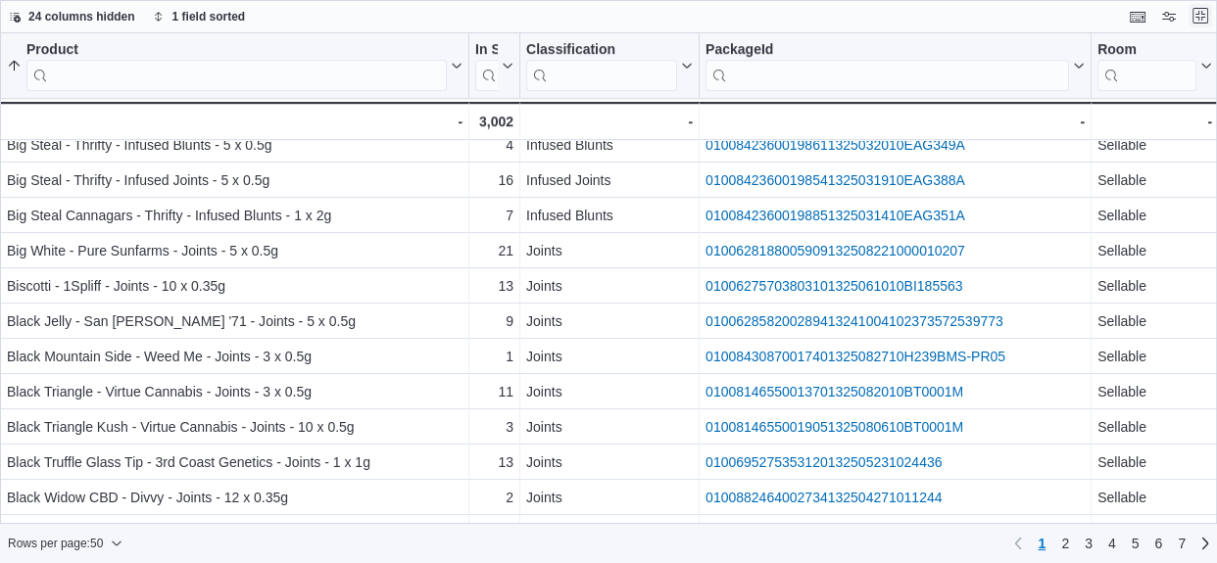
scroll to position [0, 0]
click at [1085, 539] on link "3" at bounding box center [1089, 543] width 24 height 31
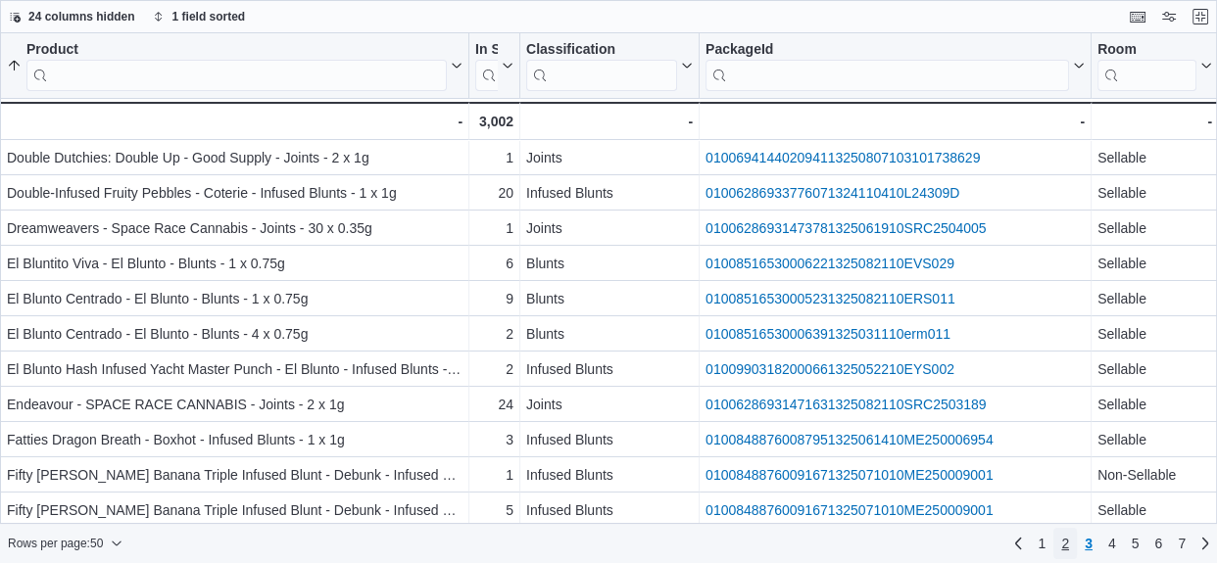
click at [1072, 542] on link "2" at bounding box center [1065, 543] width 24 height 31
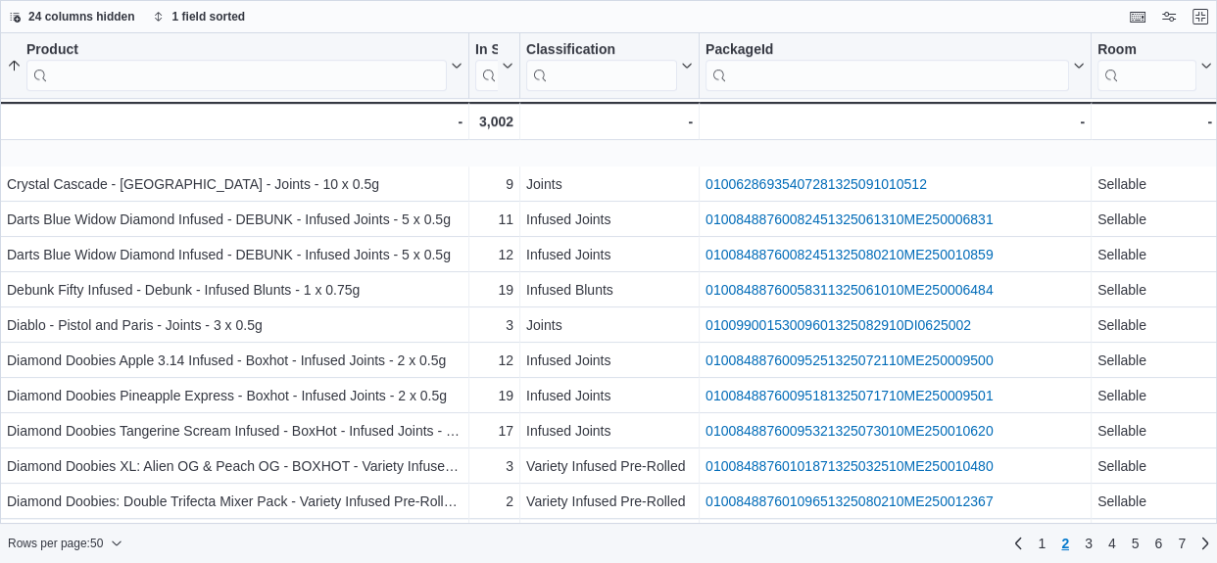
scroll to position [1379, 0]
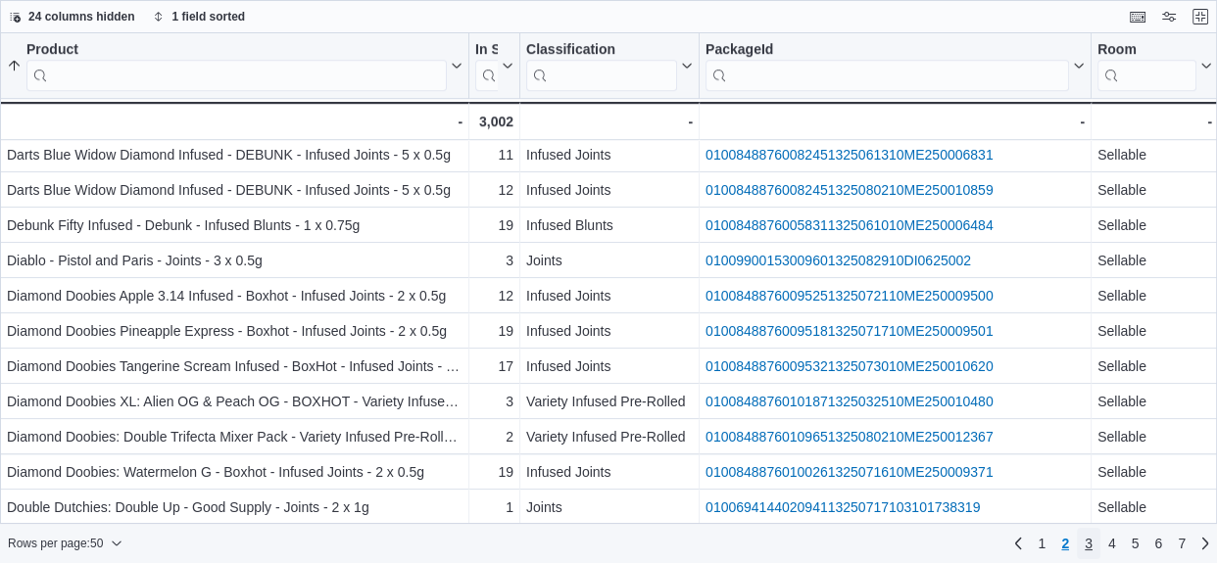
click at [1089, 543] on span "3" at bounding box center [1089, 544] width 8 height 20
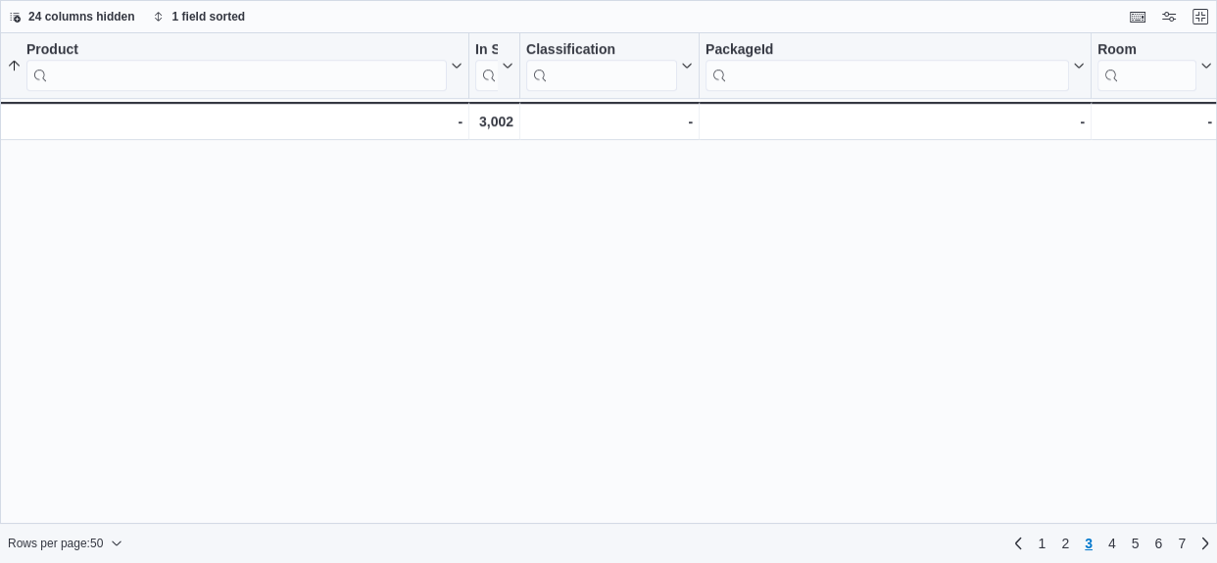
scroll to position [0, 0]
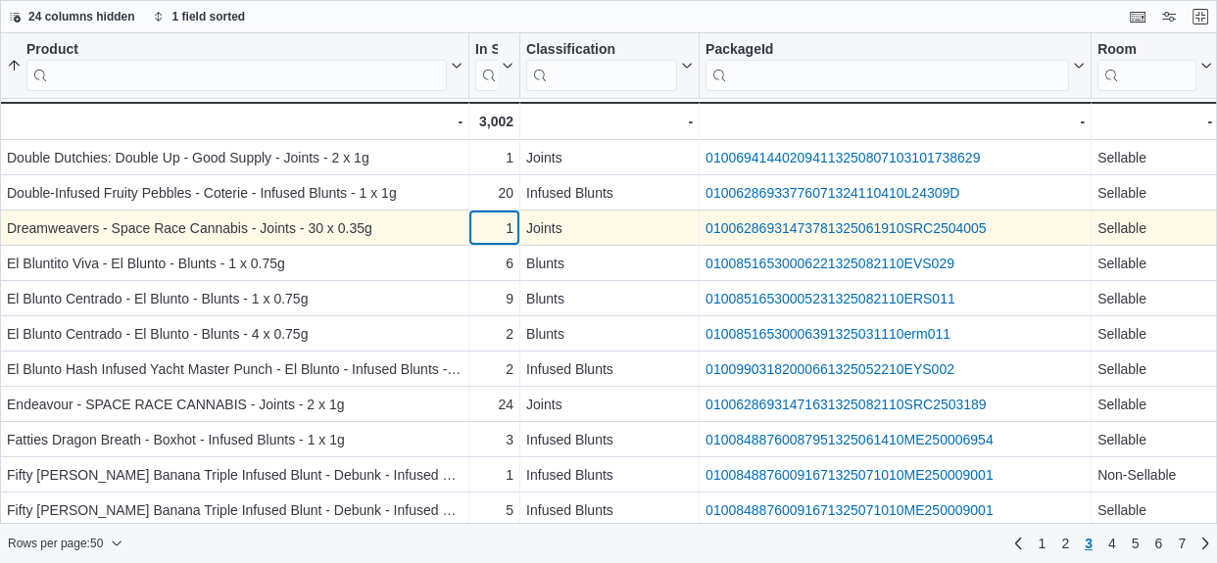
click at [486, 227] on div "1" at bounding box center [494, 229] width 38 height 24
